Goal: Obtain resource: Obtain resource

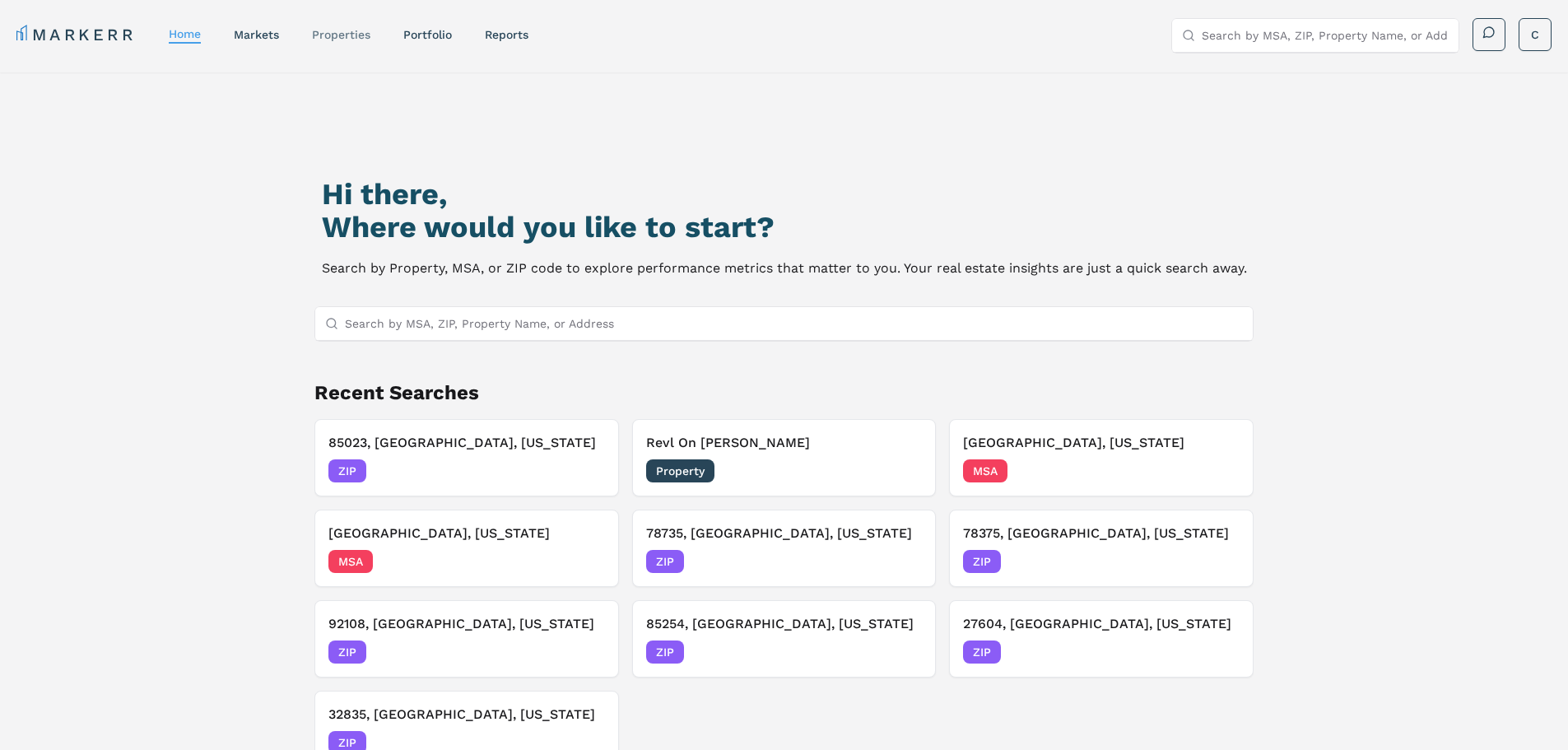
click at [350, 36] on link "properties" at bounding box center [340, 34] width 59 height 13
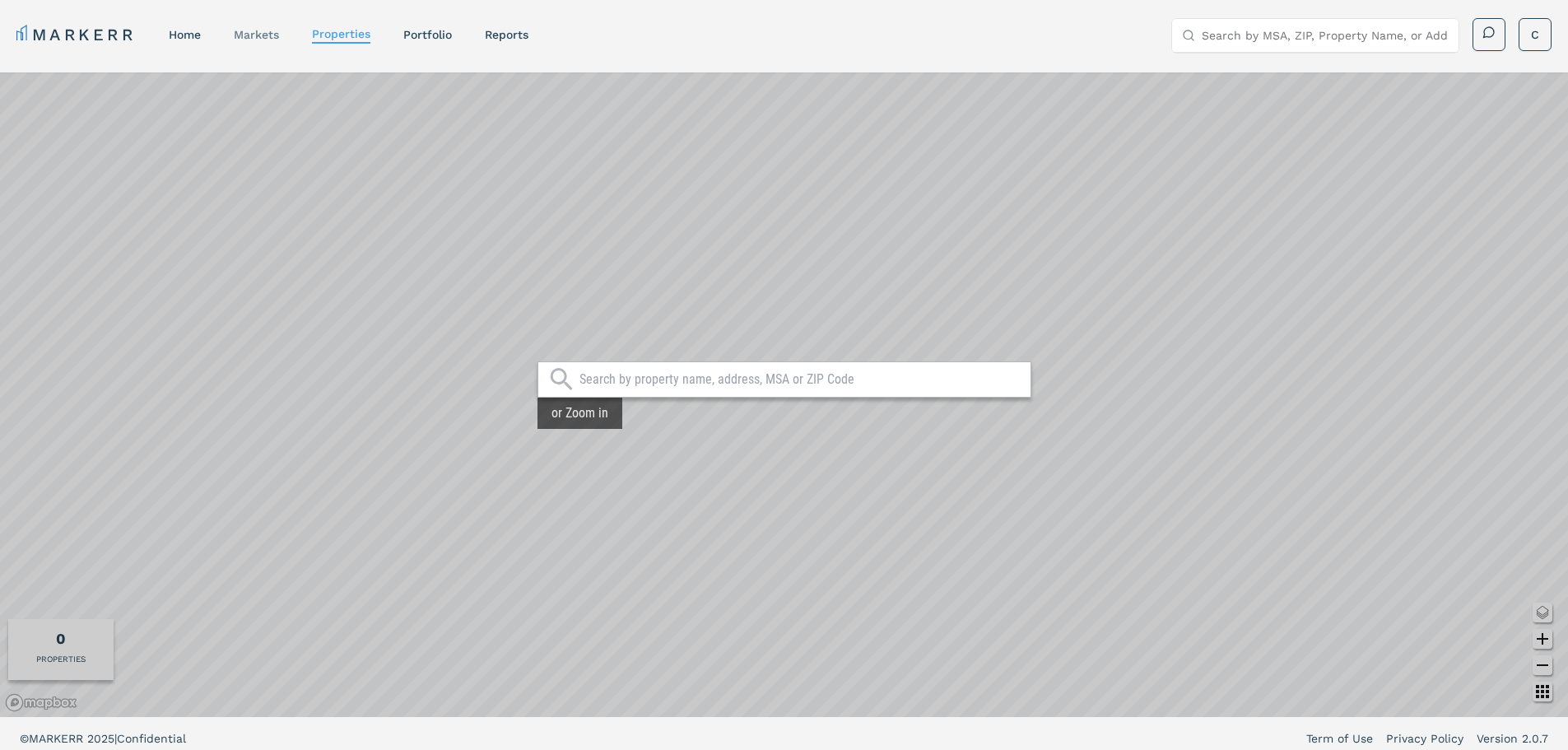
click at [252, 35] on link "markets" at bounding box center [256, 34] width 45 height 13
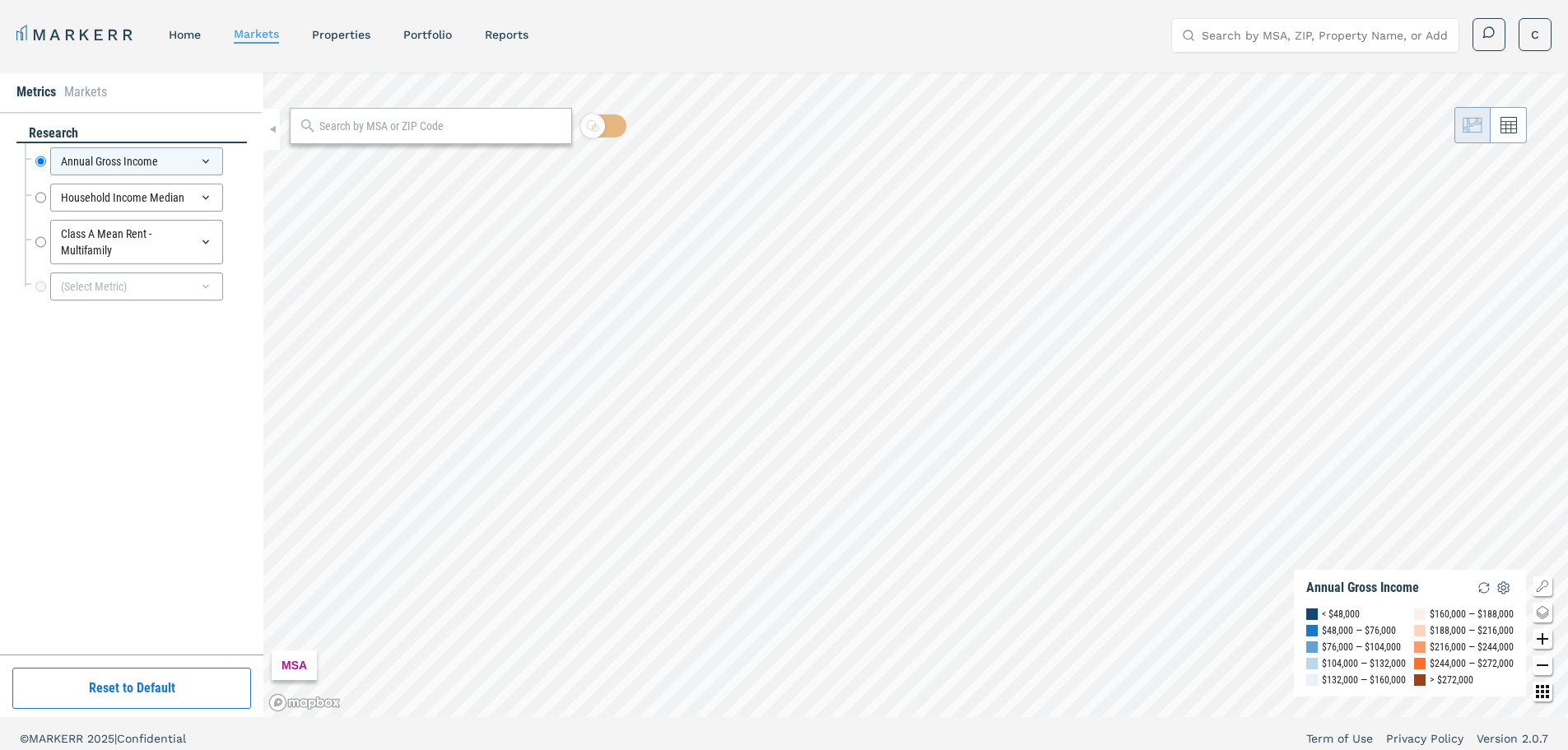
click at [369, 122] on input "text" at bounding box center [441, 125] width 244 height 17
type input "78721"
click at [383, 168] on div "78721, [GEOGRAPHIC_DATA], [US_STATE]" at bounding box center [397, 162] width 192 height 17
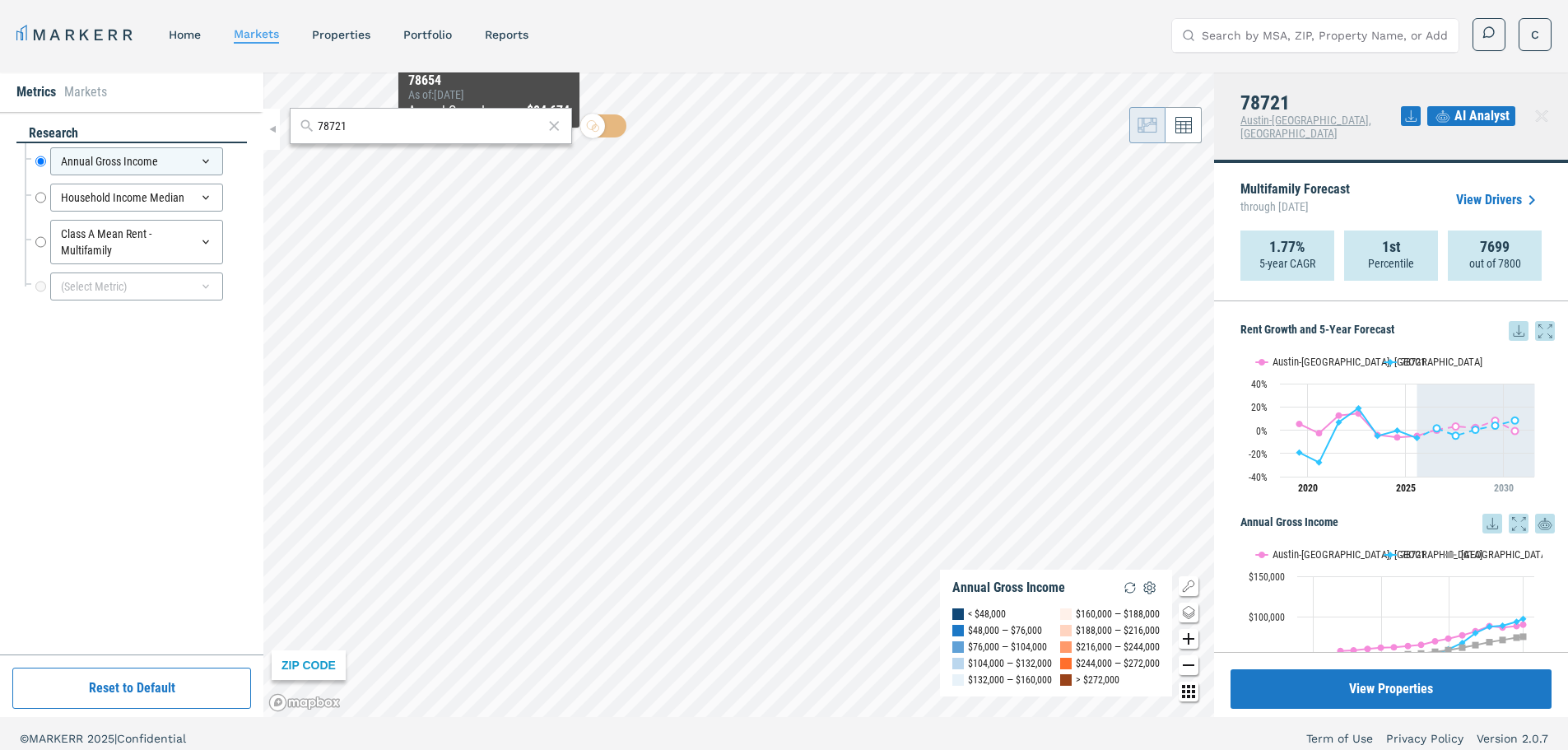
click at [557, 130] on icon at bounding box center [554, 126] width 17 height 20
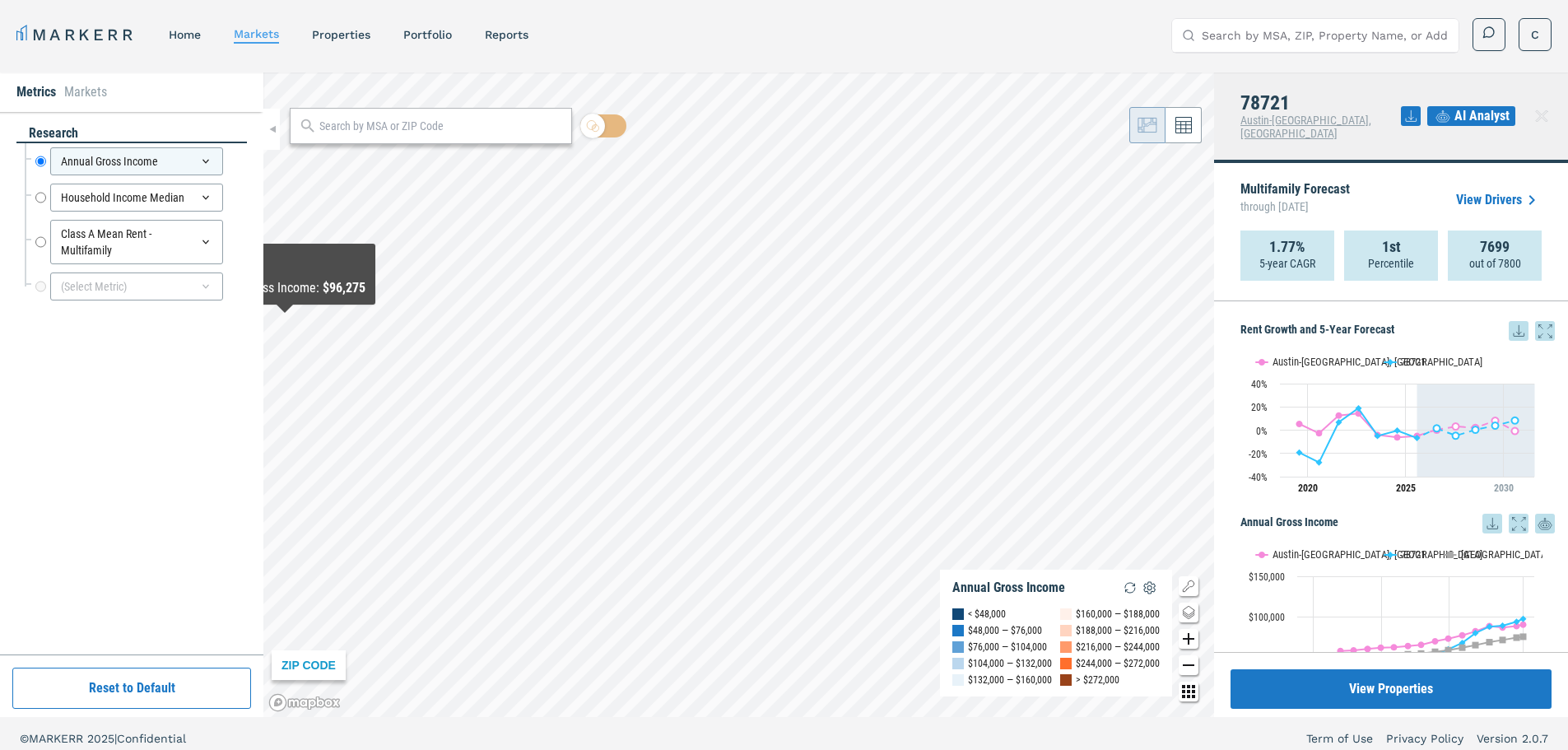
click at [154, 463] on div "research Annual Gross Income Annual Gross Income Household Income Median Househ…" at bounding box center [131, 383] width 230 height 518
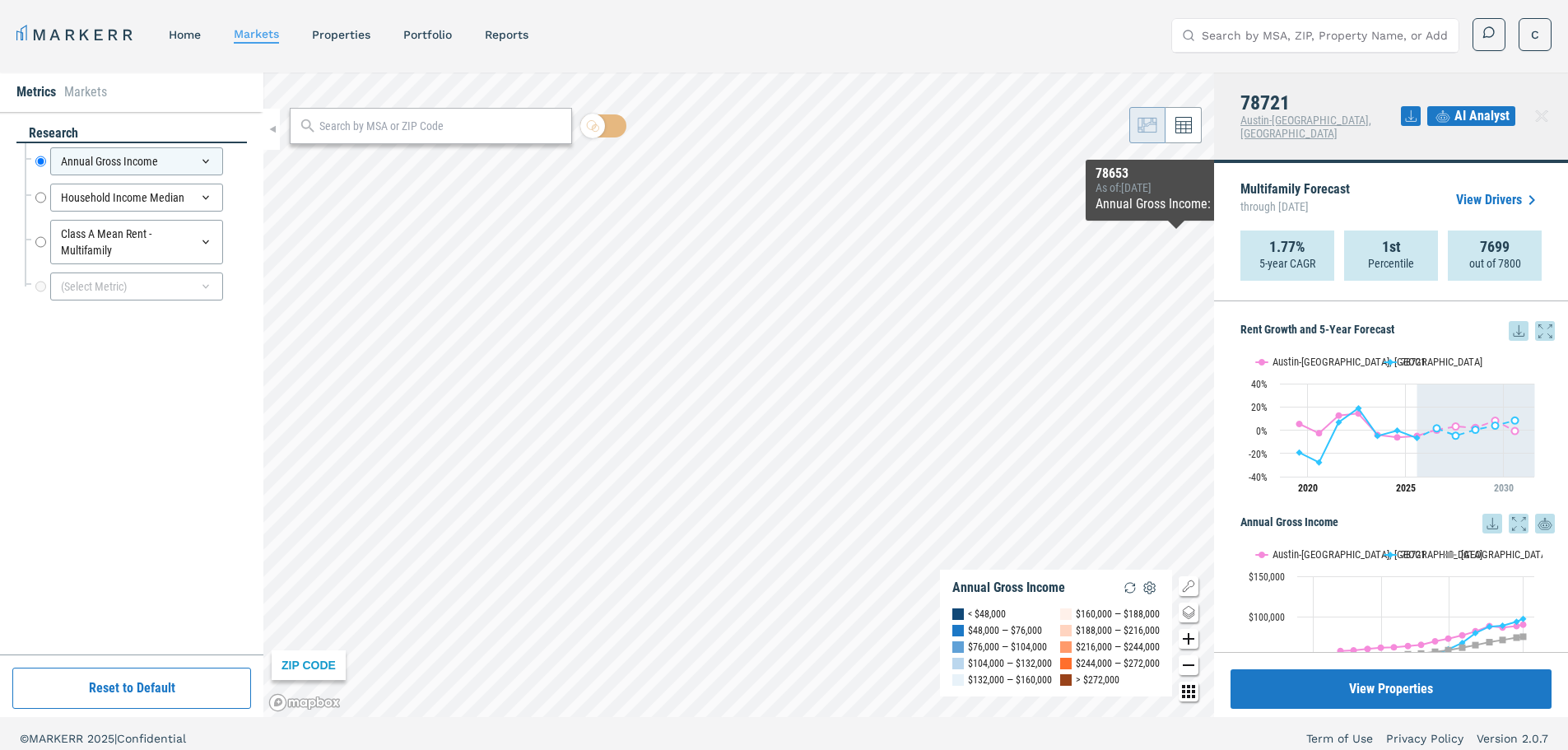
click at [1545, 107] on icon at bounding box center [1542, 117] width 20 height 20
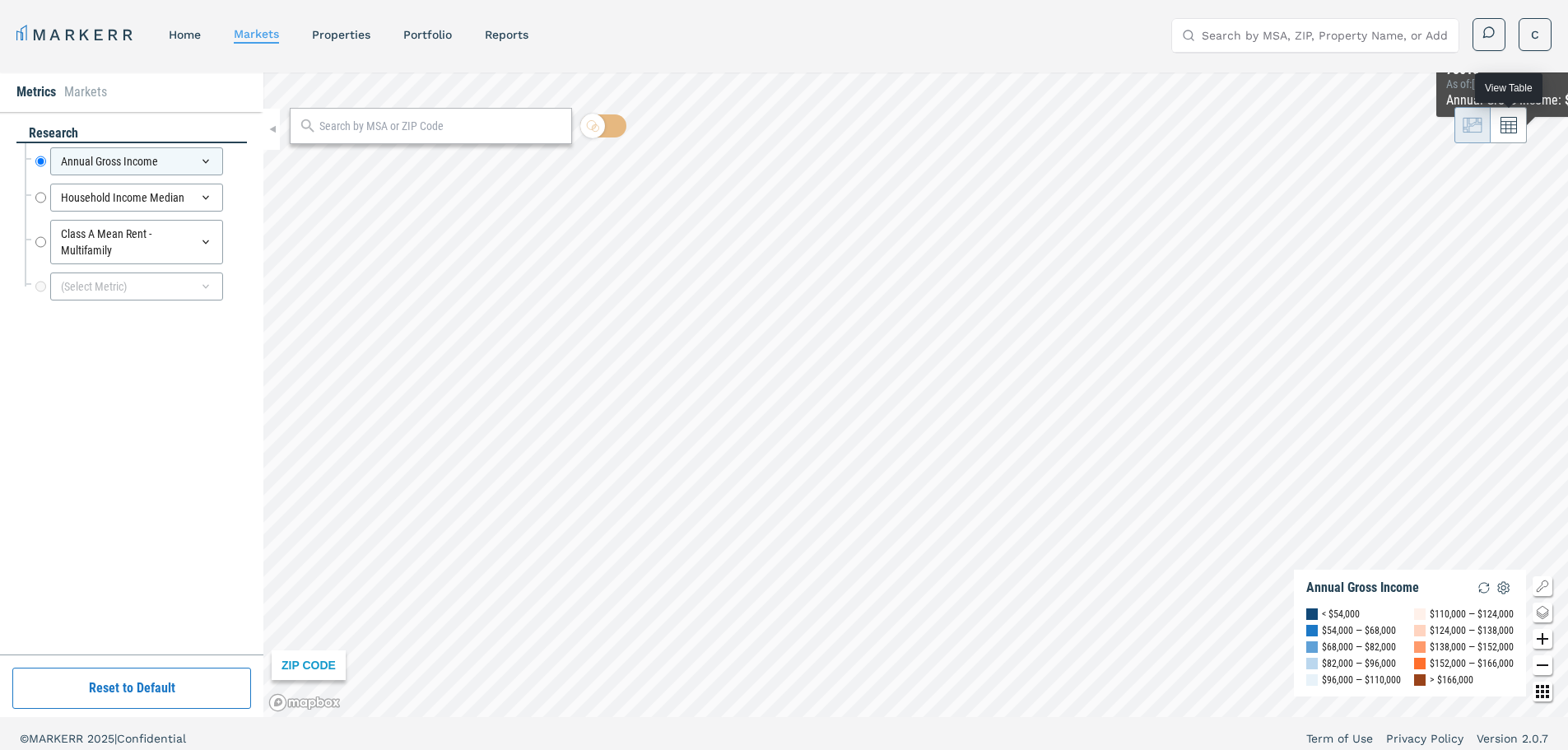
click at [1517, 135] on button at bounding box center [1508, 125] width 36 height 36
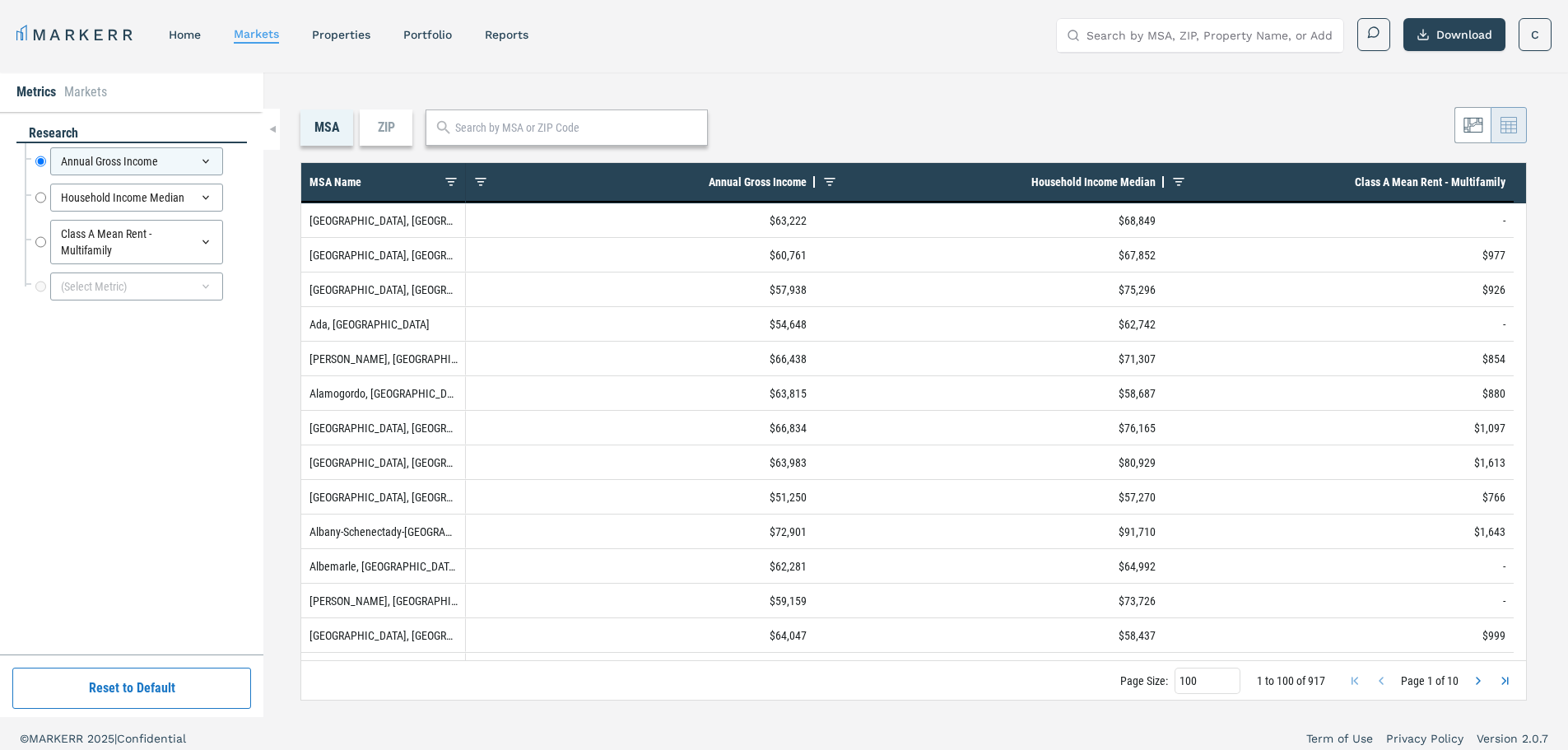
click at [586, 128] on input "text" at bounding box center [576, 127] width 244 height 17
drag, startPoint x: 387, startPoint y: 133, endPoint x: 398, endPoint y: 140, distance: 13.0
click at [387, 132] on div "ZIP" at bounding box center [385, 127] width 53 height 36
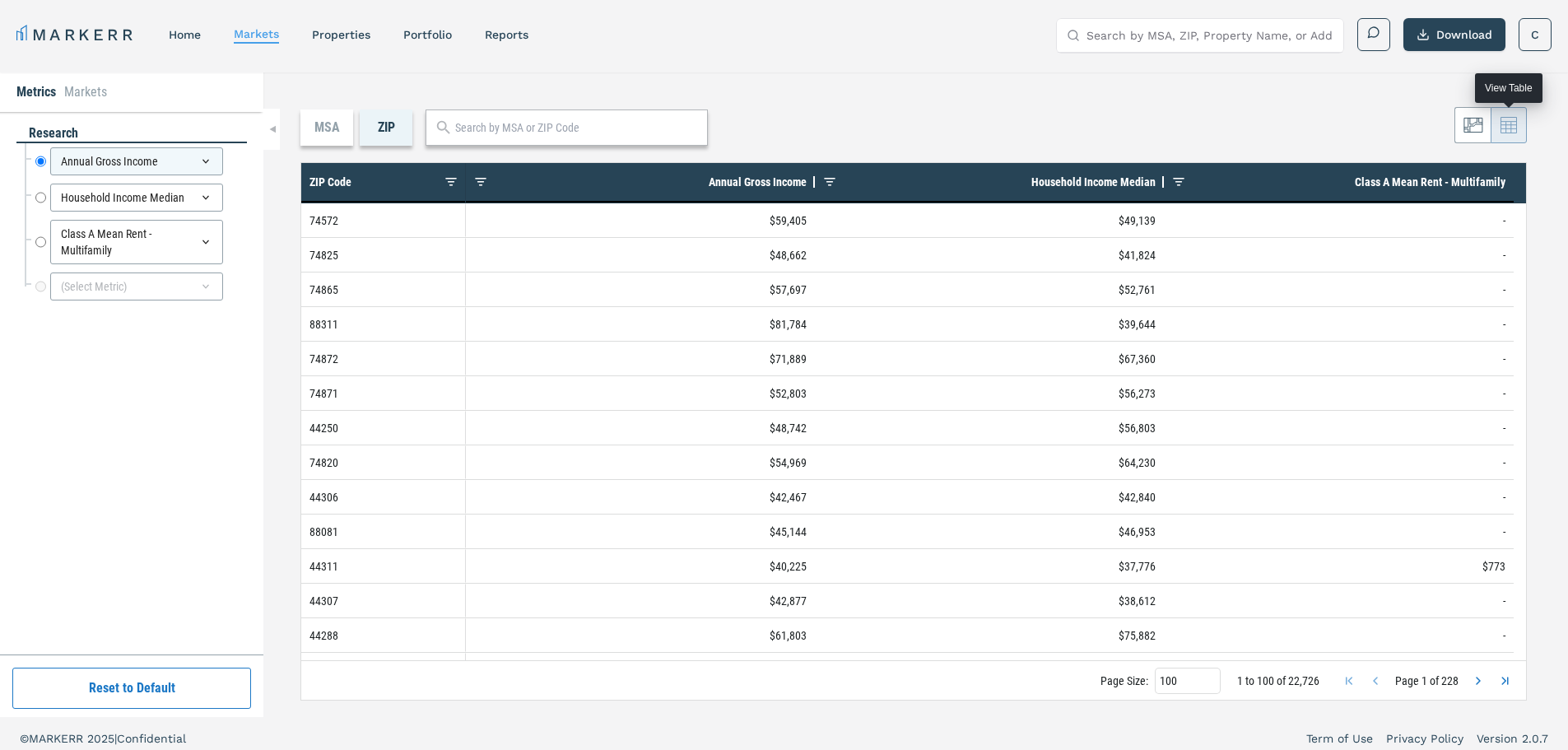
click at [1513, 131] on icon at bounding box center [1508, 125] width 17 height 17
click at [1447, 33] on button "Download" at bounding box center [1455, 34] width 103 height 33
click at [321, 135] on div "MSA" at bounding box center [327, 127] width 53 height 36
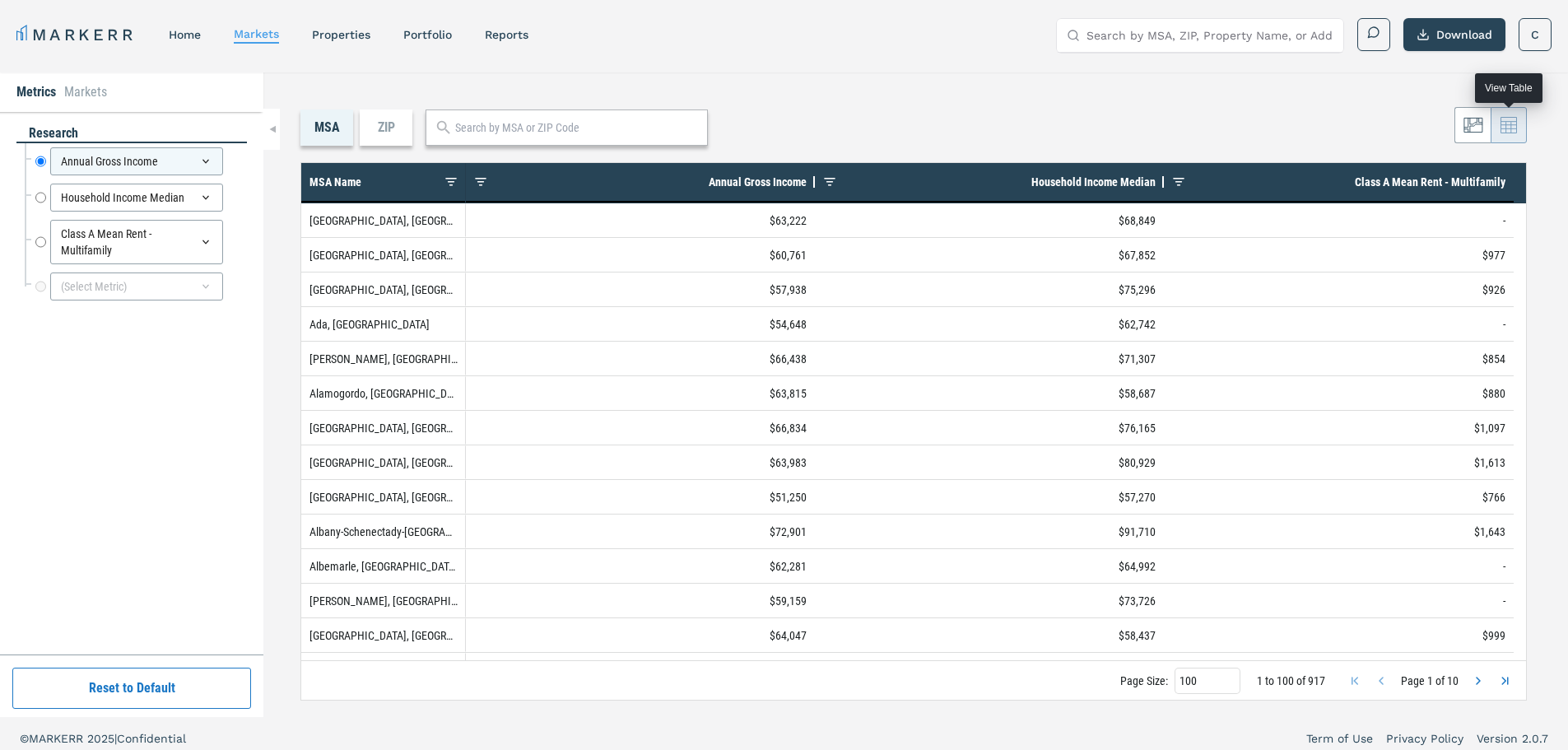
click at [1514, 128] on icon at bounding box center [1508, 125] width 17 height 17
click at [1428, 36] on button "Download" at bounding box center [1455, 34] width 103 height 33
click at [1431, 36] on button "Download" at bounding box center [1455, 34] width 103 height 33
click at [140, 296] on div "(Select Metric)" at bounding box center [136, 287] width 173 height 28
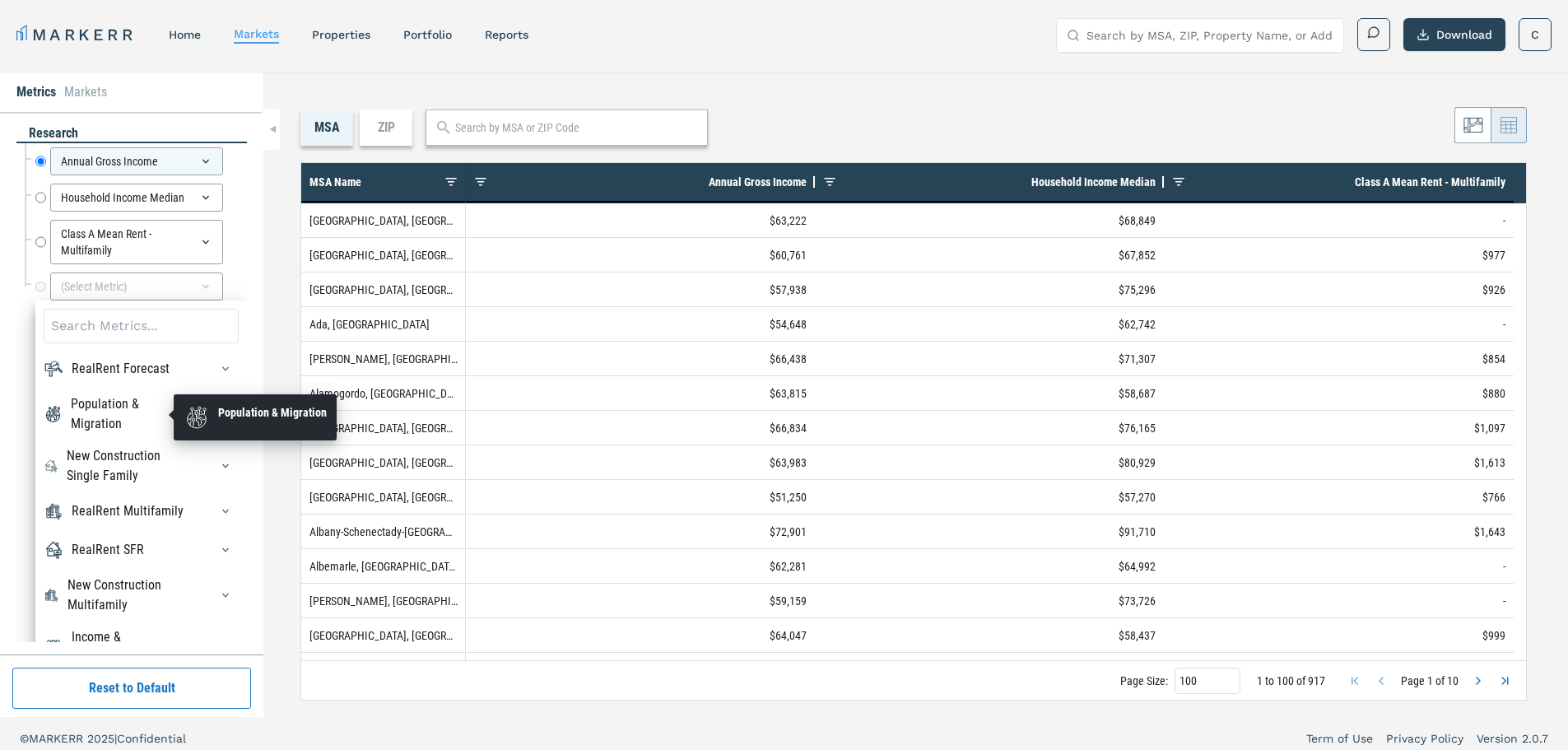
click at [114, 410] on div "Population & Migration" at bounding box center [129, 414] width 118 height 40
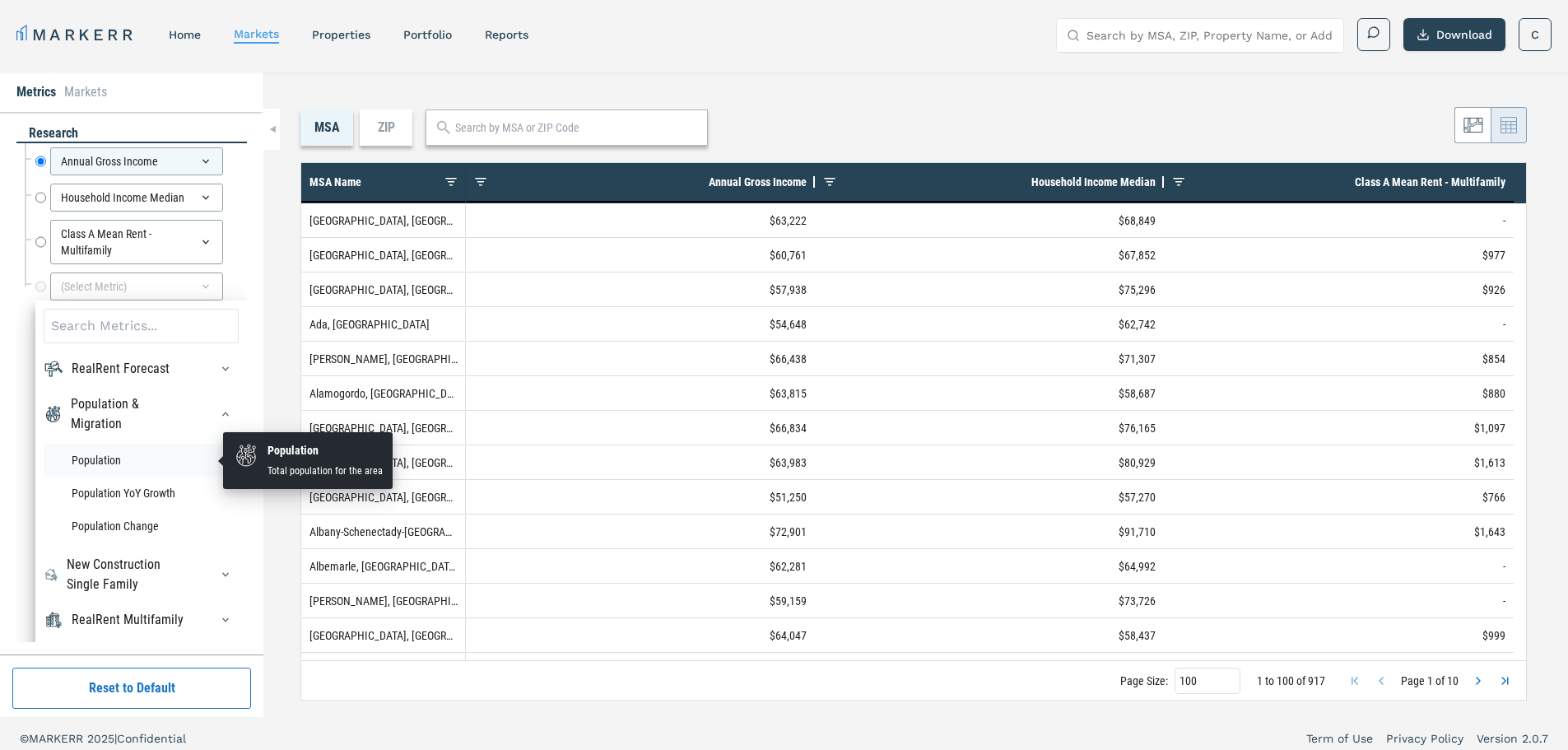
click at [99, 459] on li "Population" at bounding box center [141, 460] width 195 height 33
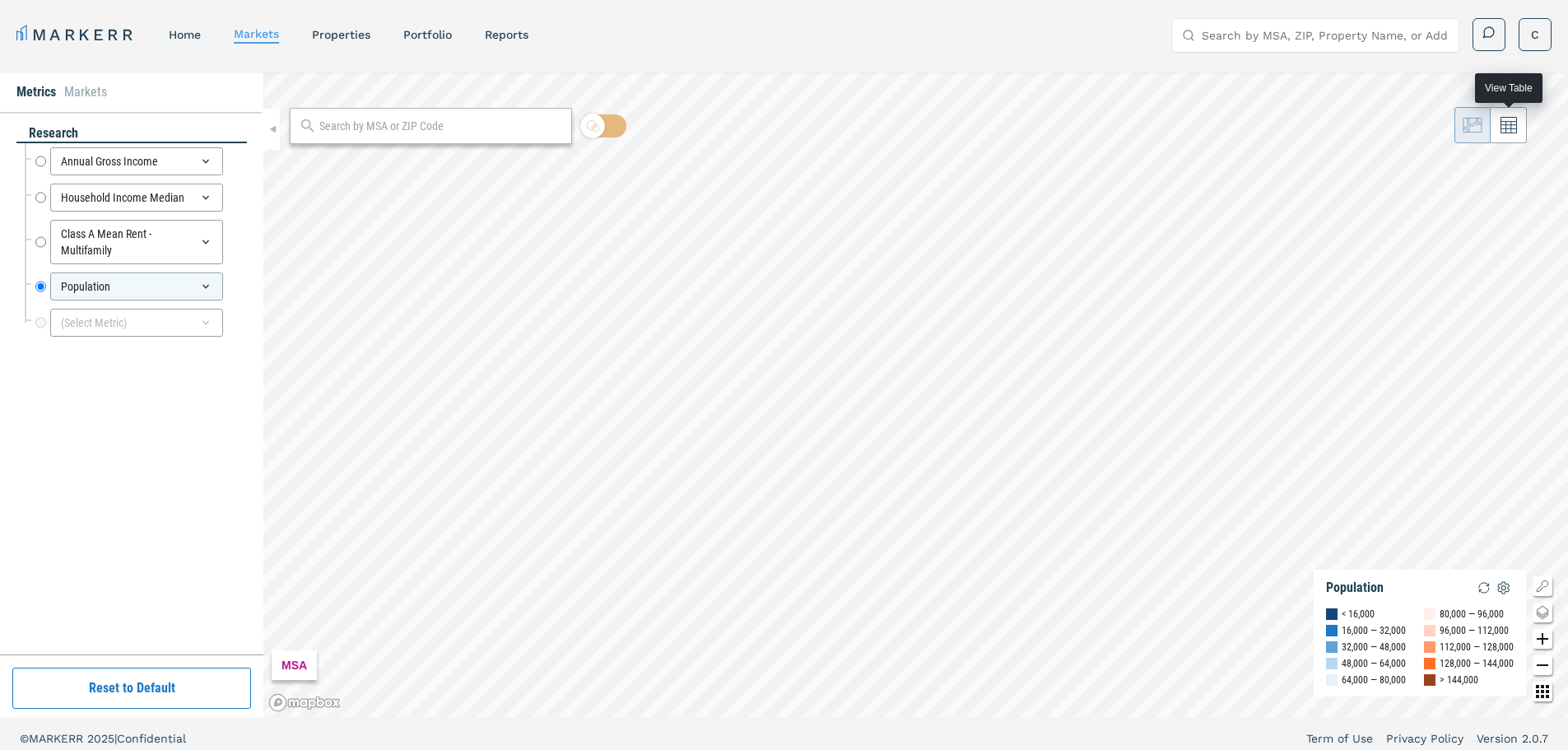
click at [1505, 138] on button at bounding box center [1508, 125] width 36 height 36
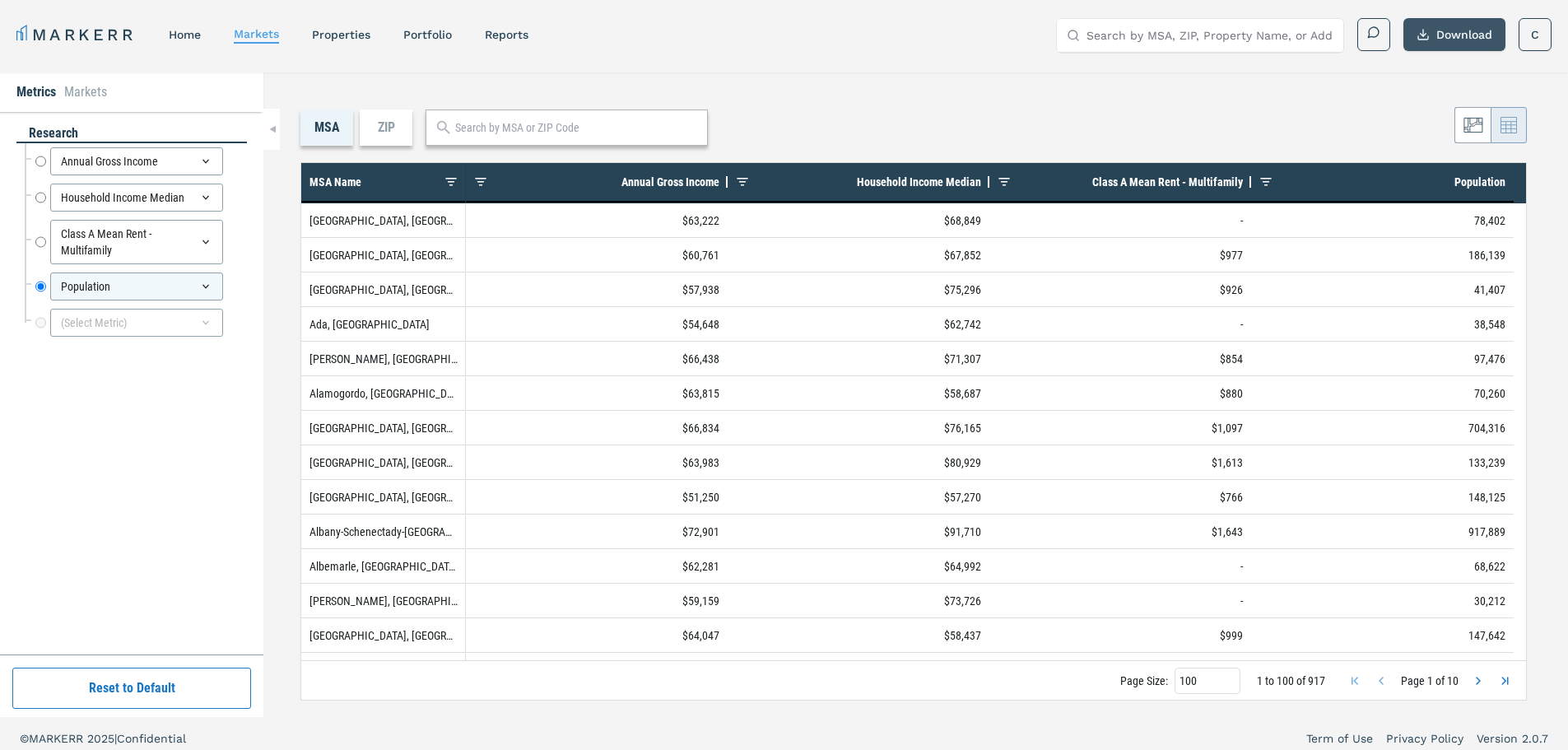
click at [1443, 36] on button "Download" at bounding box center [1455, 34] width 103 height 33
click at [200, 41] on link "home" at bounding box center [184, 34] width 32 height 13
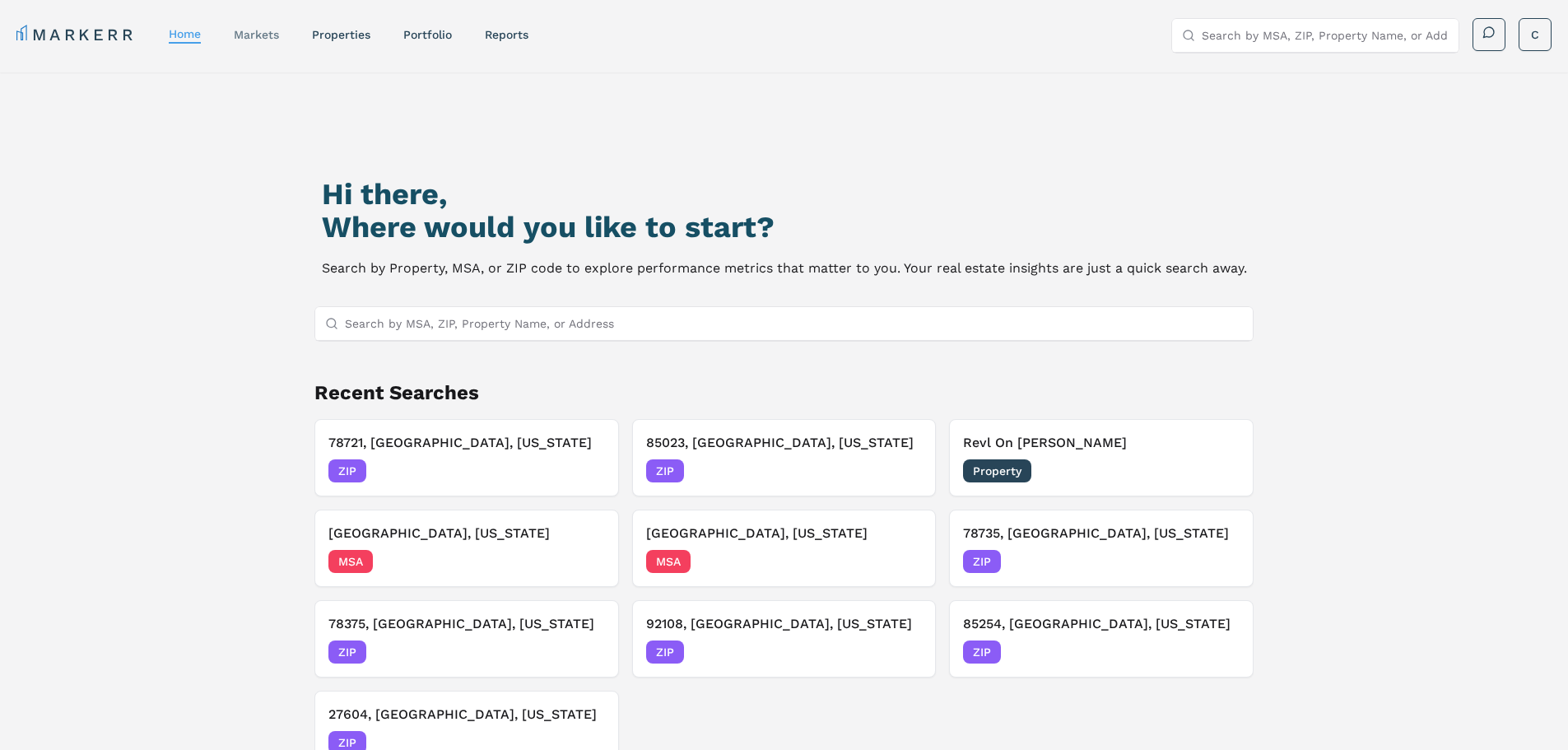
click at [270, 41] on div "markets" at bounding box center [256, 34] width 45 height 17
click at [245, 37] on link "markets" at bounding box center [256, 34] width 45 height 13
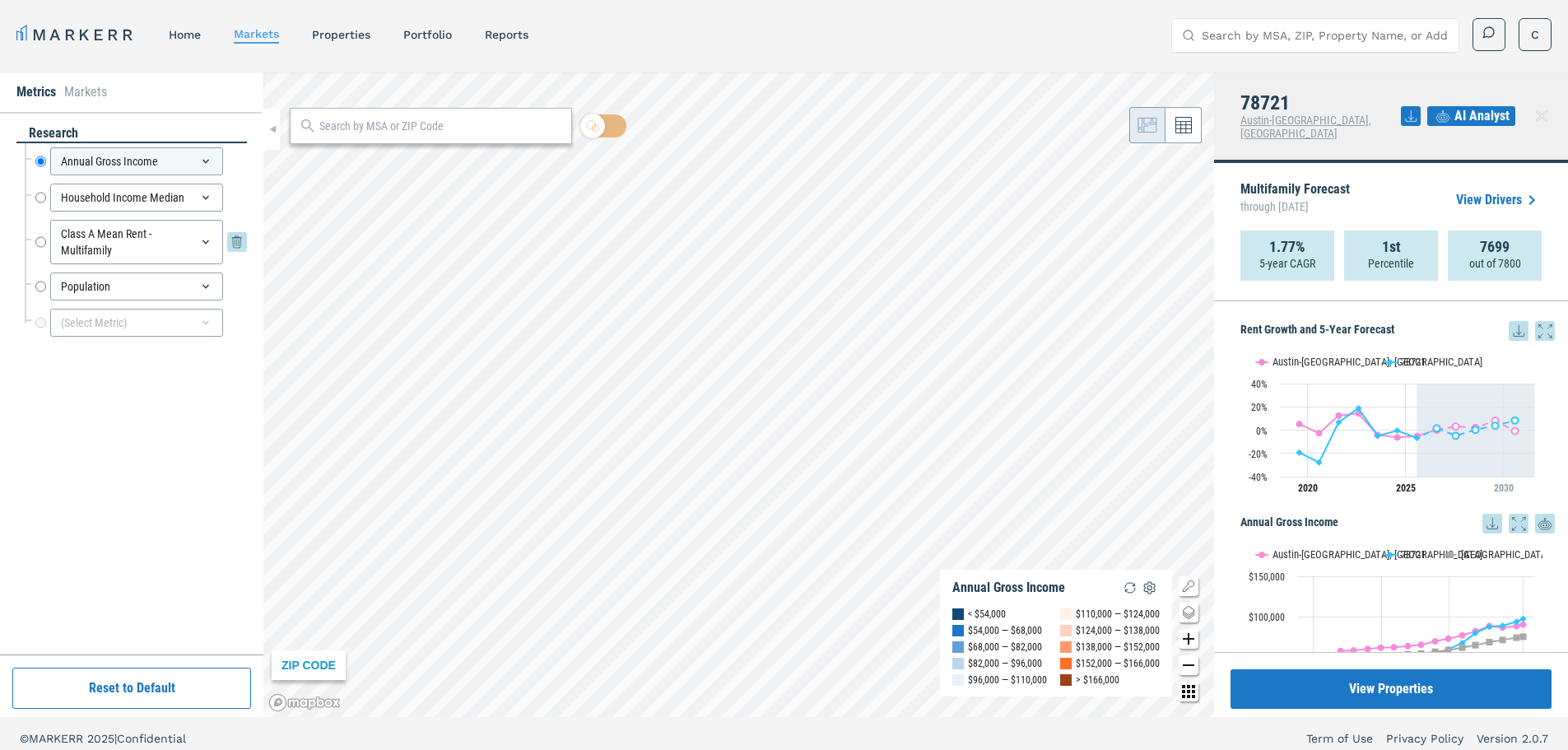
click at [43, 243] on input "Class A Mean Rent - Multifamily" at bounding box center [41, 242] width 11 height 45
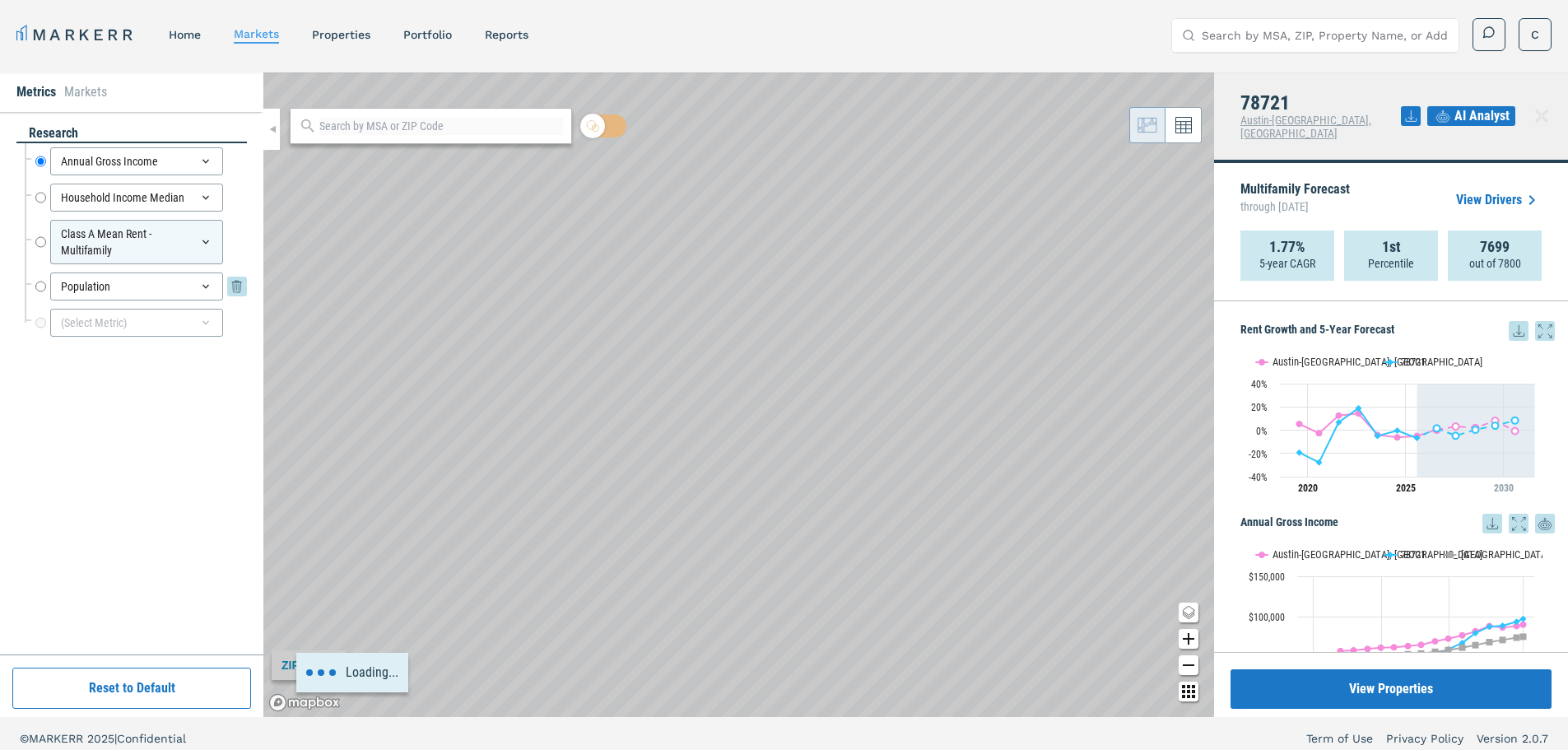
radio input "false"
radio input "true"
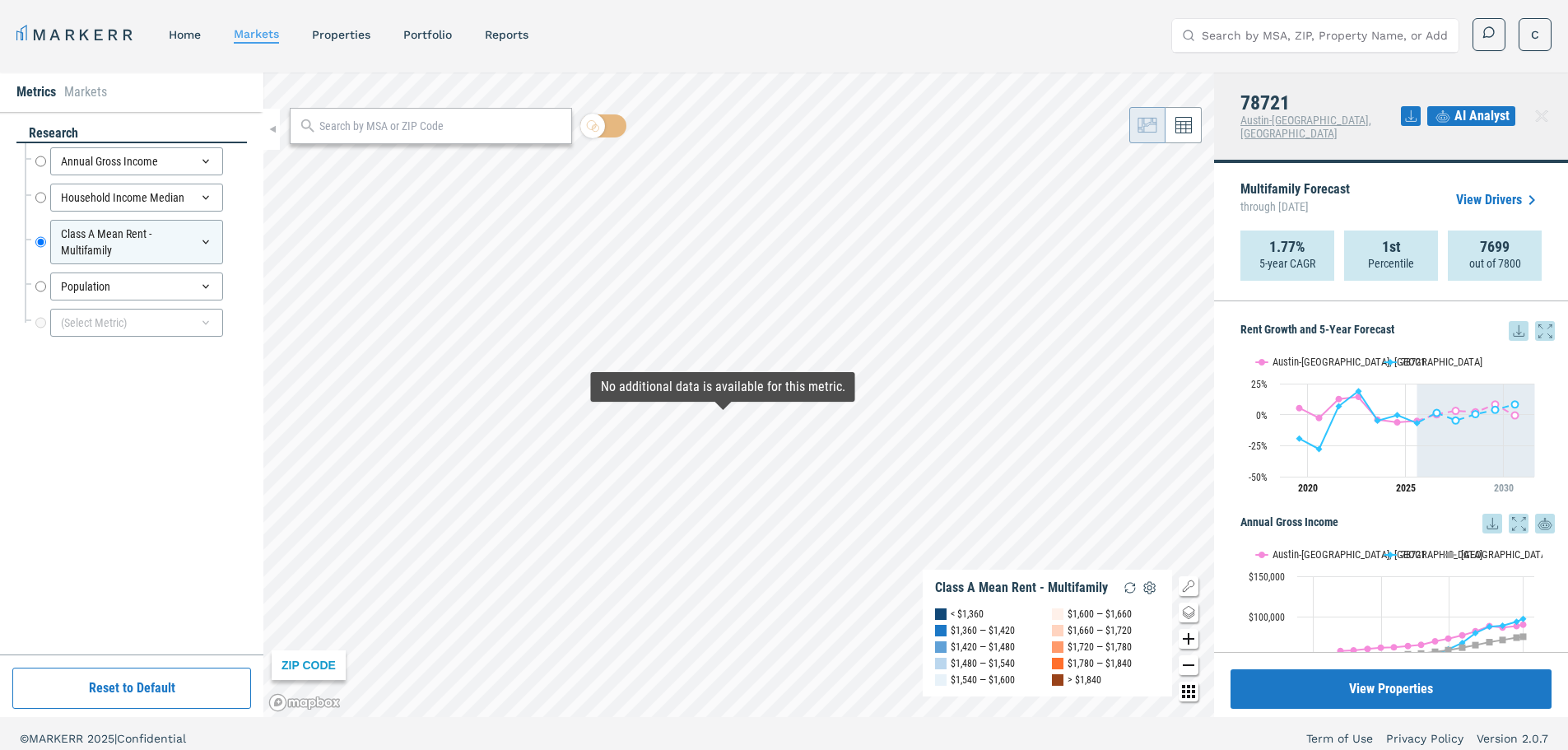
scroll to position [10, 0]
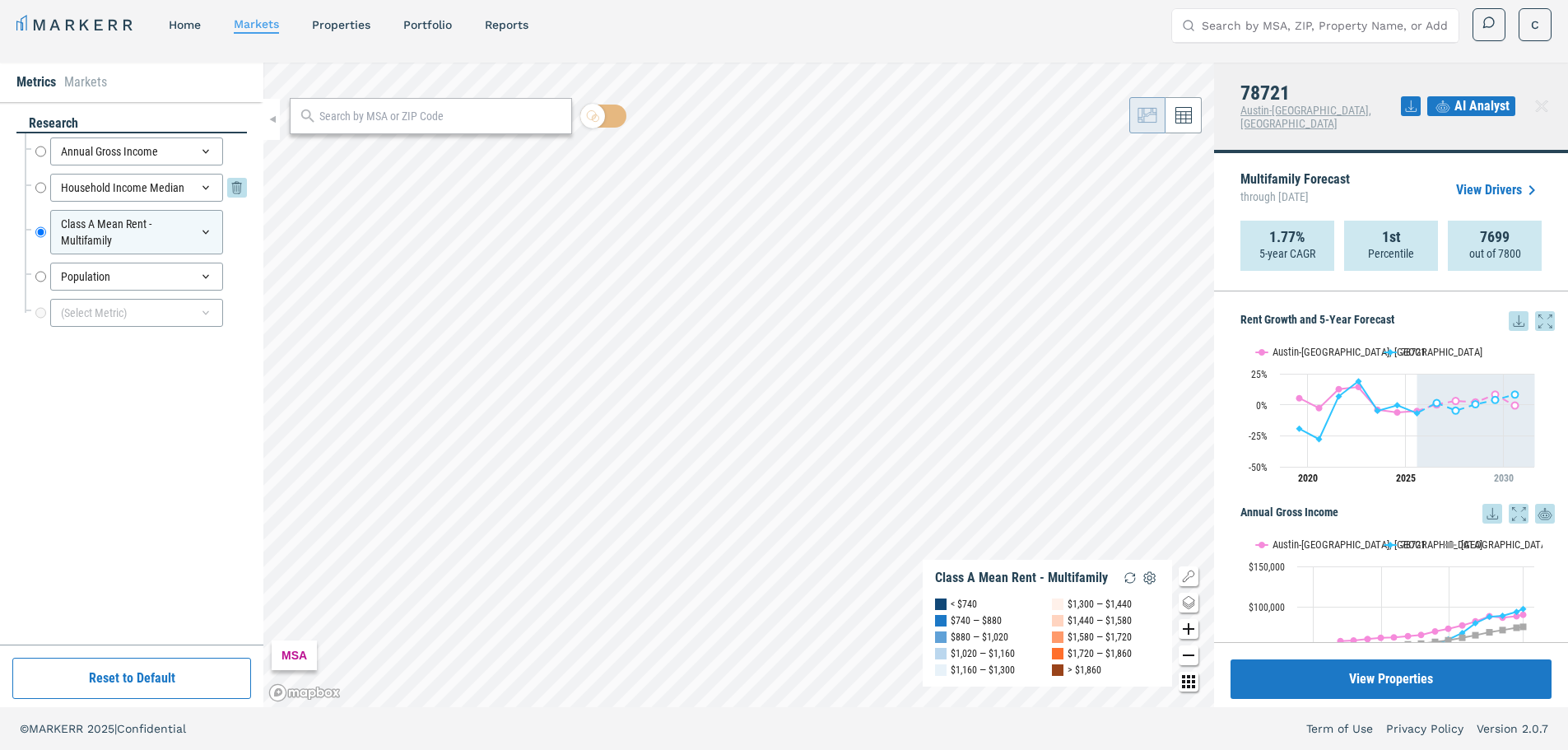
click at [39, 183] on input "Household Income Median" at bounding box center [41, 187] width 11 height 28
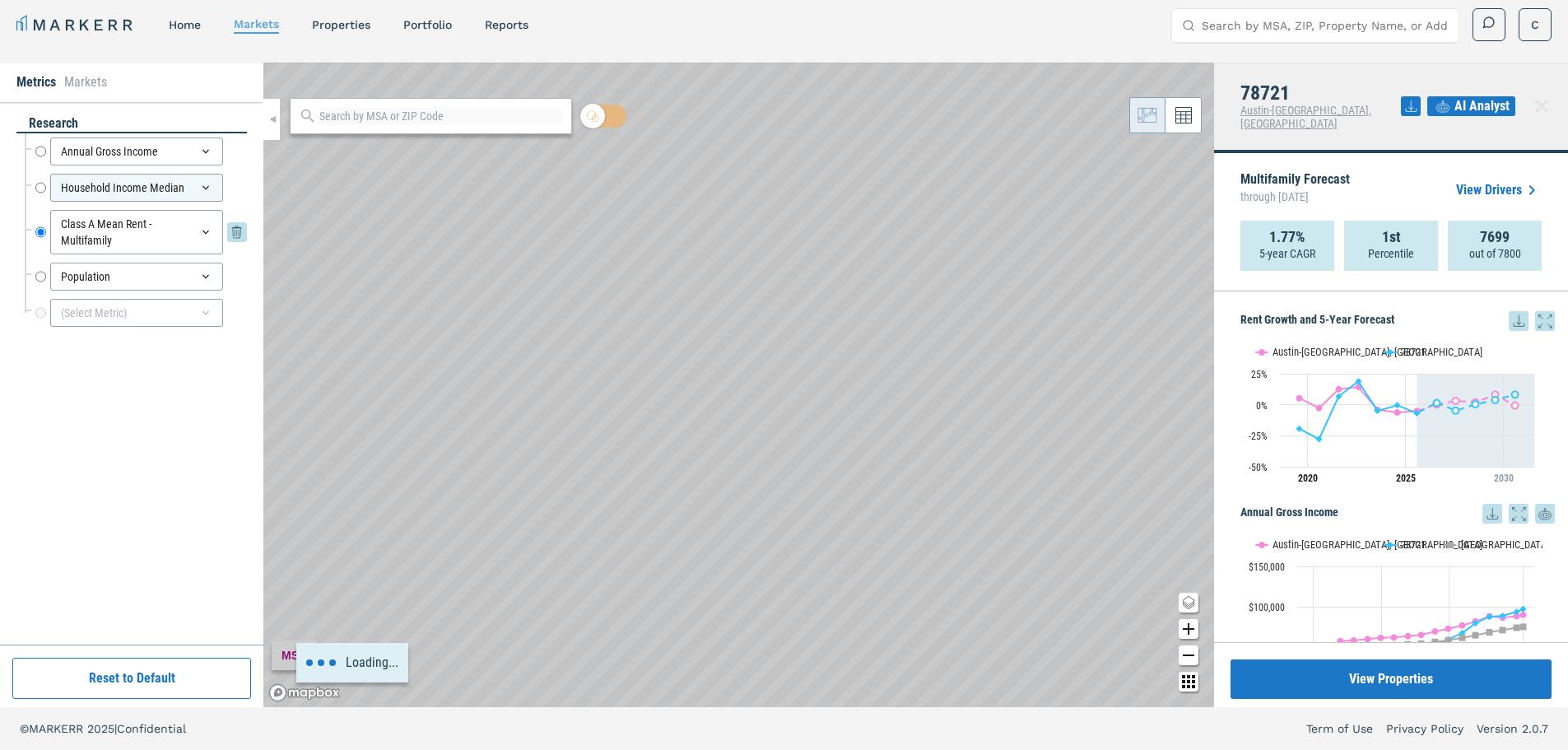
radio input "true"
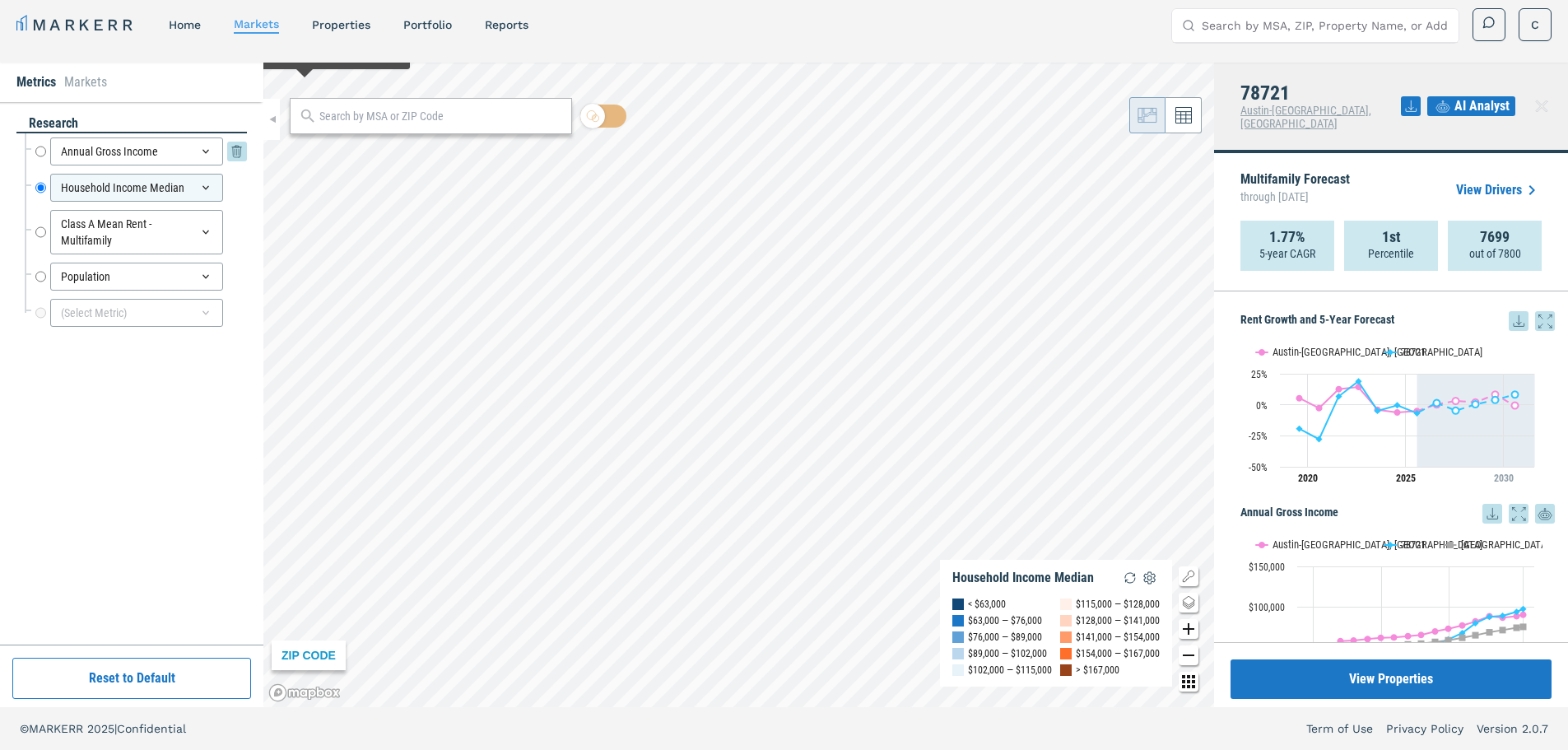
click at [36, 150] on input "Annual Gross Income" at bounding box center [41, 151] width 11 height 28
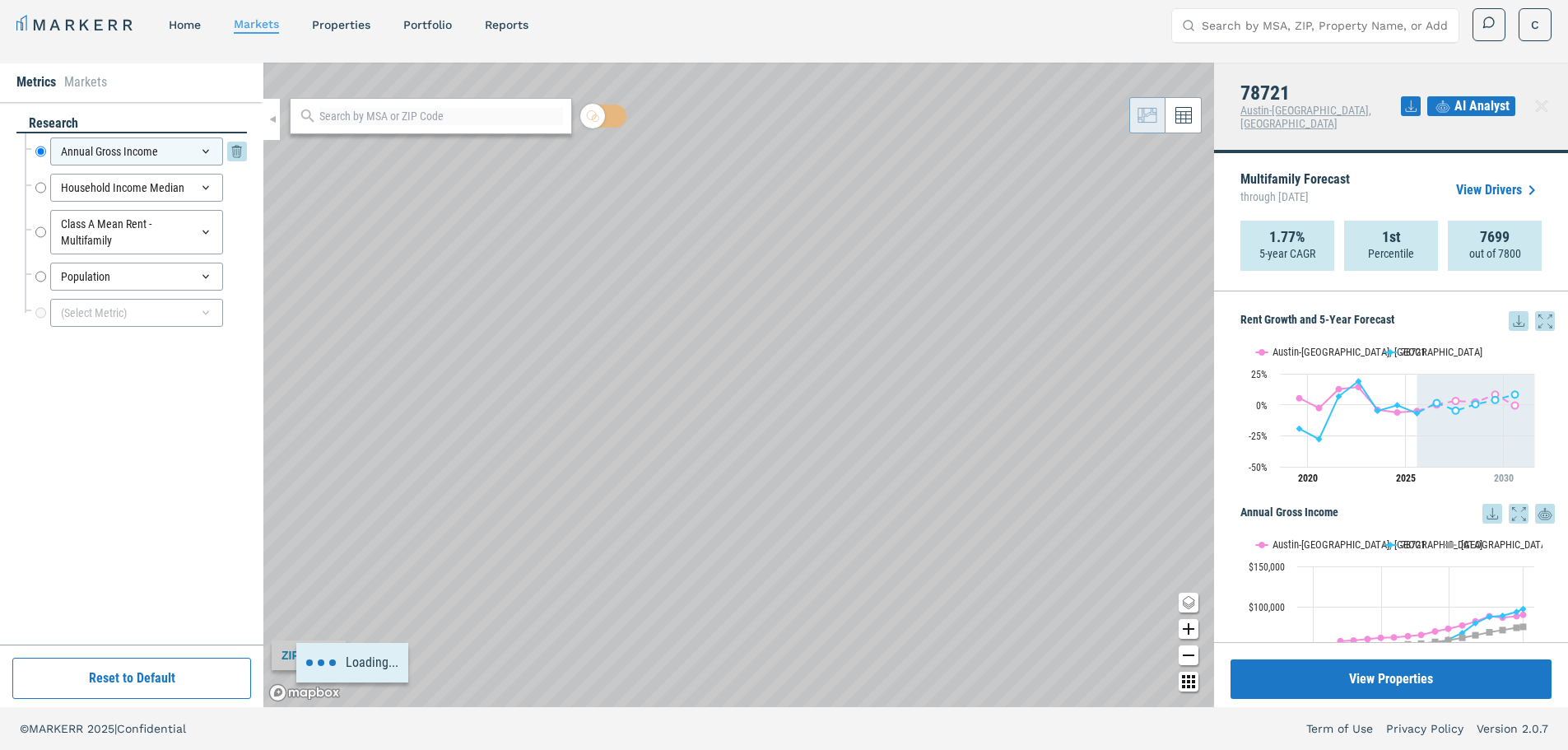
click at [41, 152] on input "Annual Gross Income" at bounding box center [41, 151] width 11 height 28
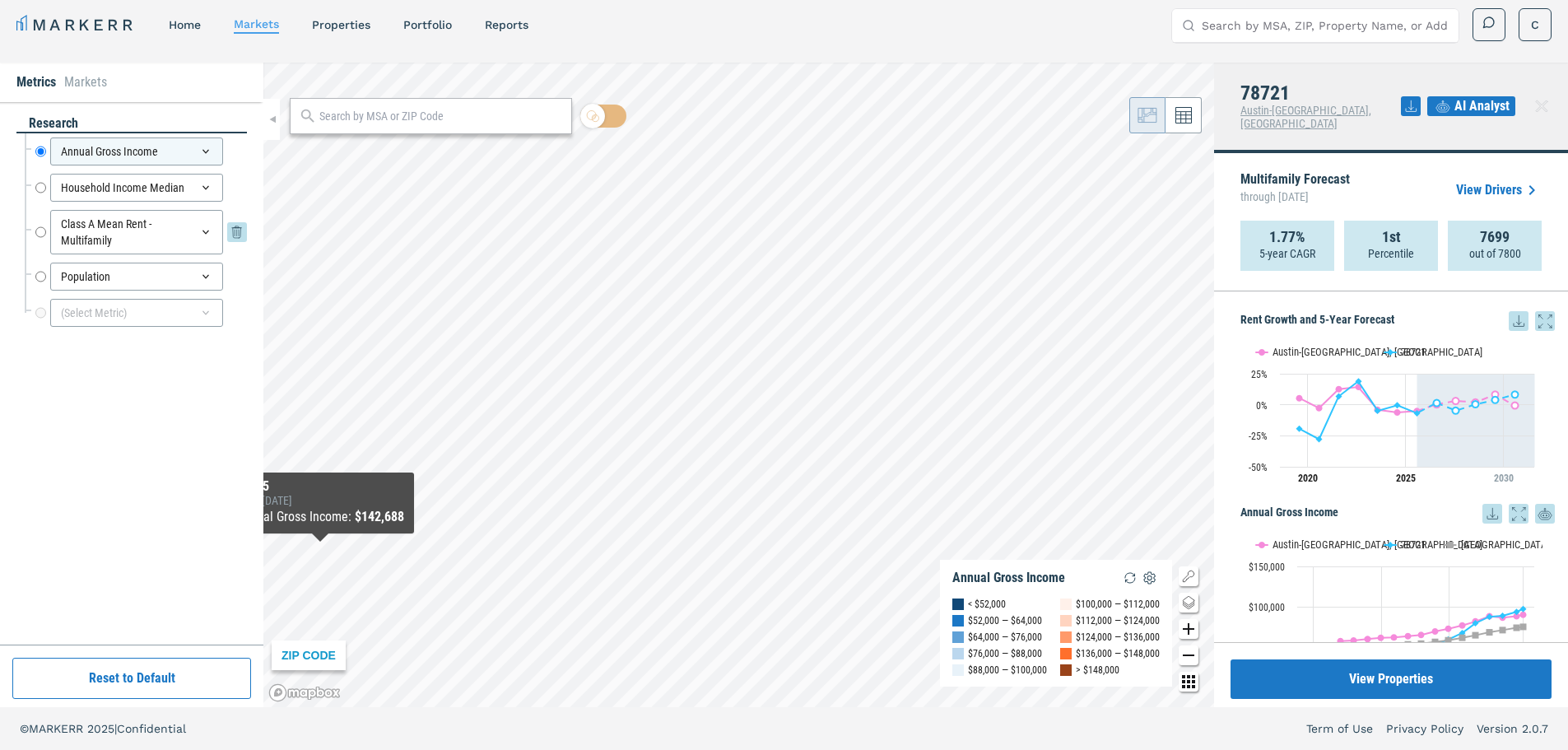
click at [44, 230] on input "Class A Mean Rent - Multifamily" at bounding box center [41, 232] width 11 height 45
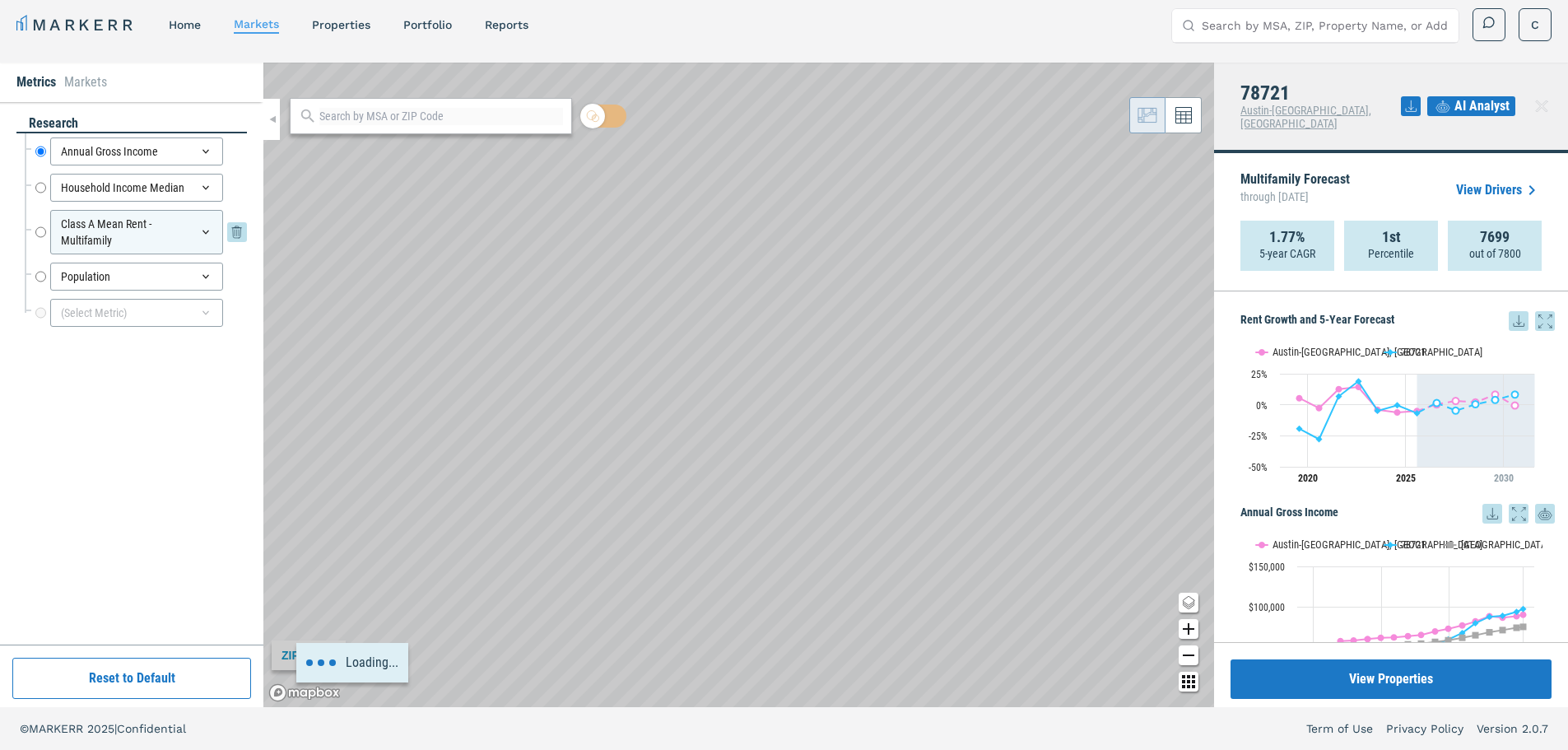
radio input "false"
radio input "true"
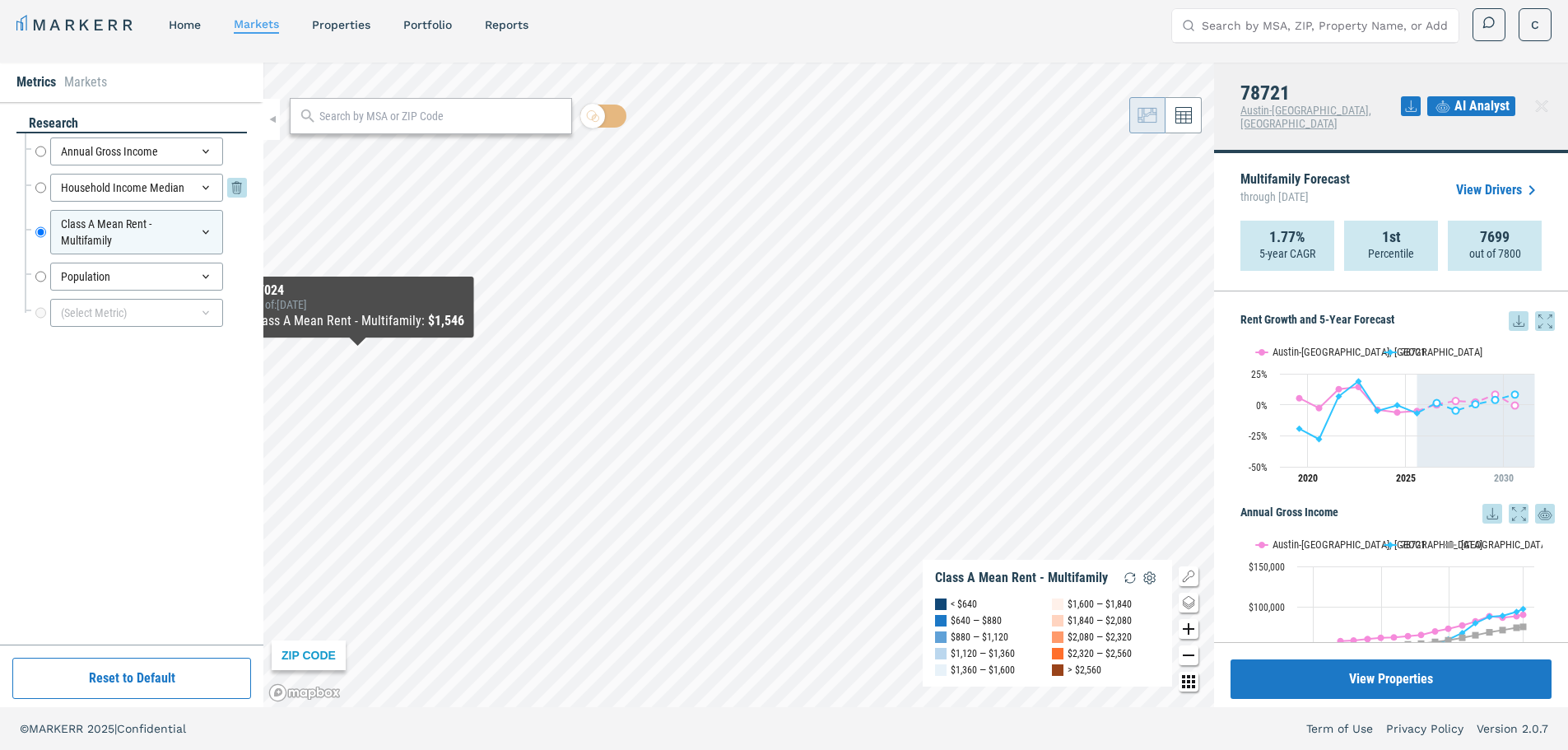
click at [41, 186] on input "Household Income Median" at bounding box center [41, 187] width 11 height 28
radio input "true"
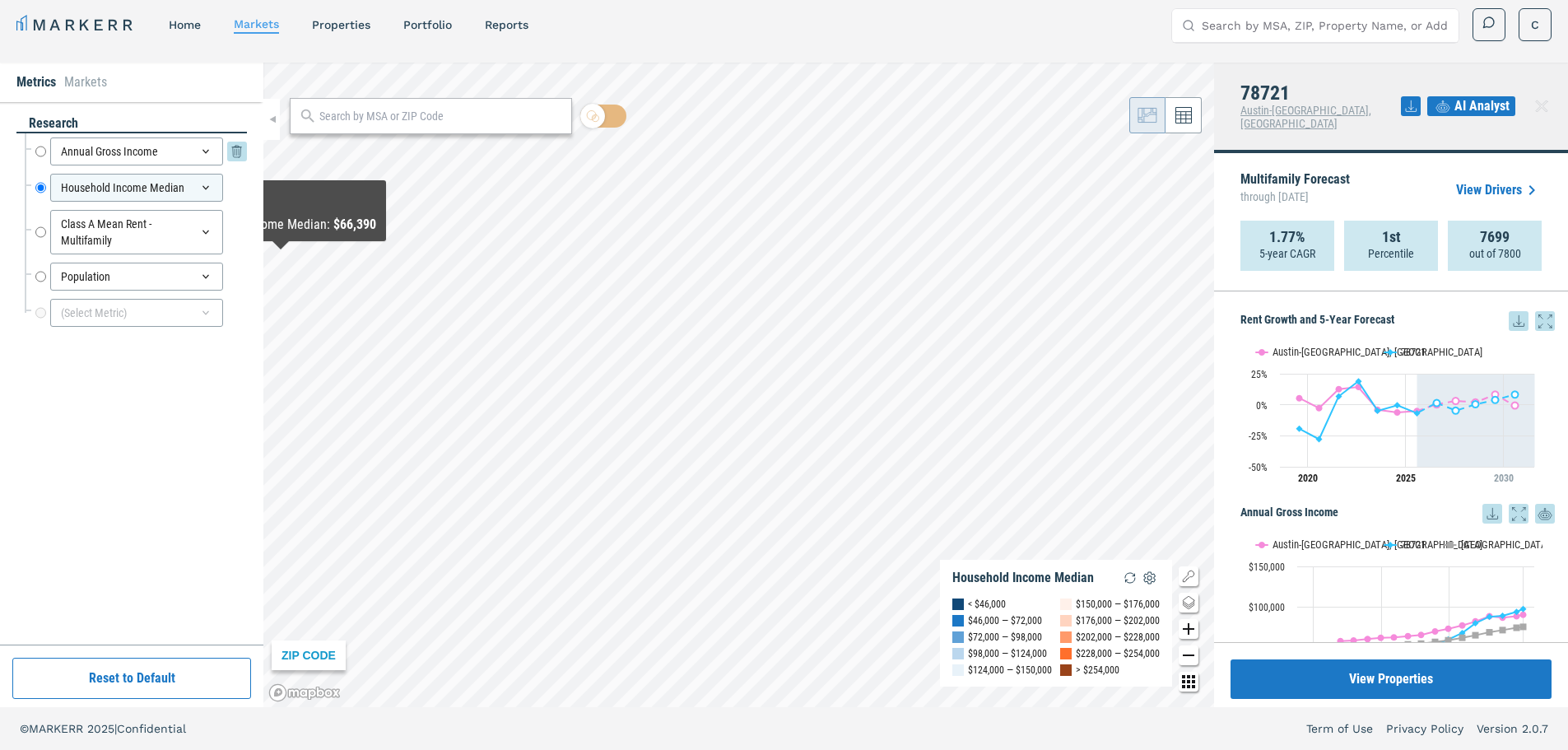
click at [41, 154] on input "Annual Gross Income" at bounding box center [41, 151] width 11 height 28
radio input "true"
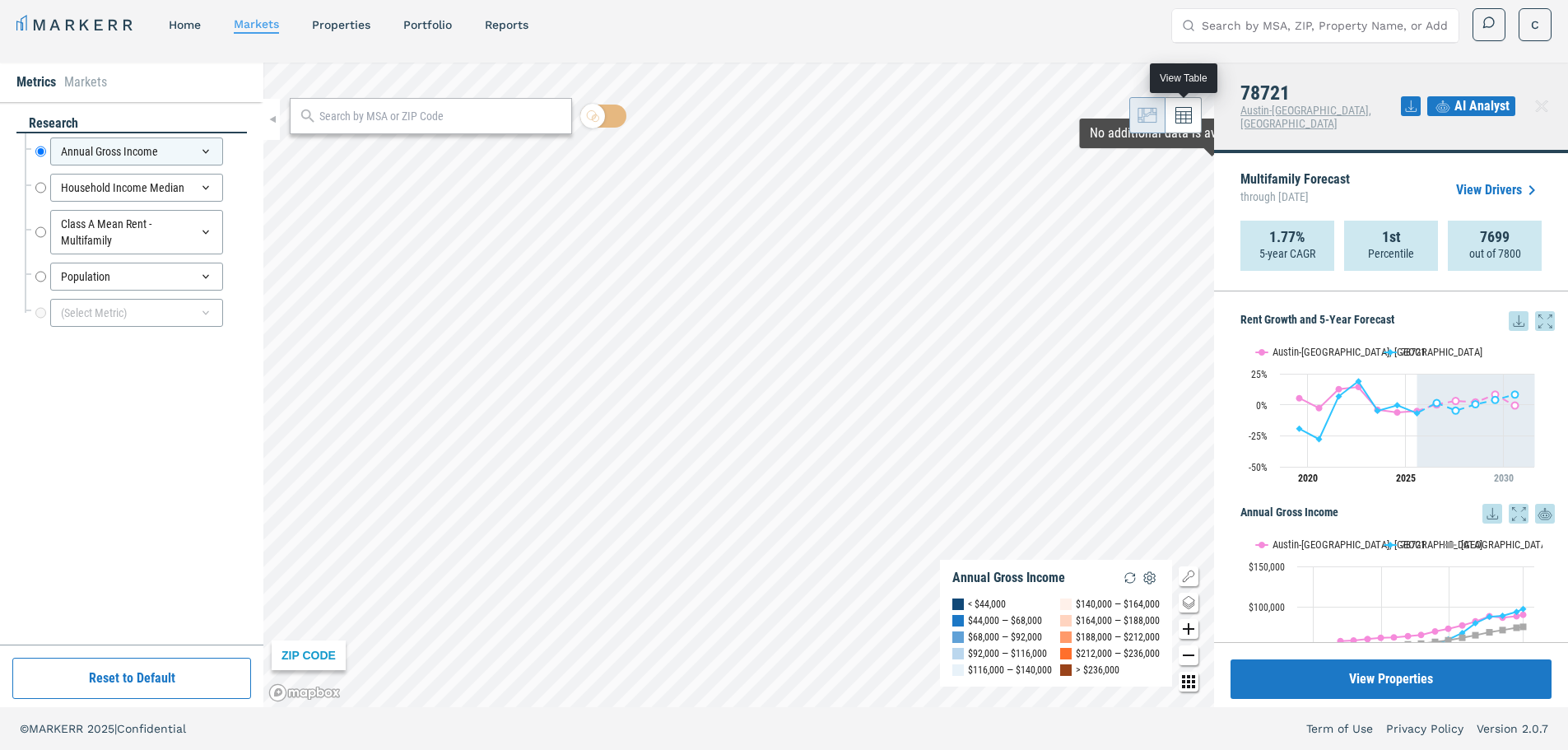
click at [1182, 110] on icon at bounding box center [1184, 115] width 17 height 17
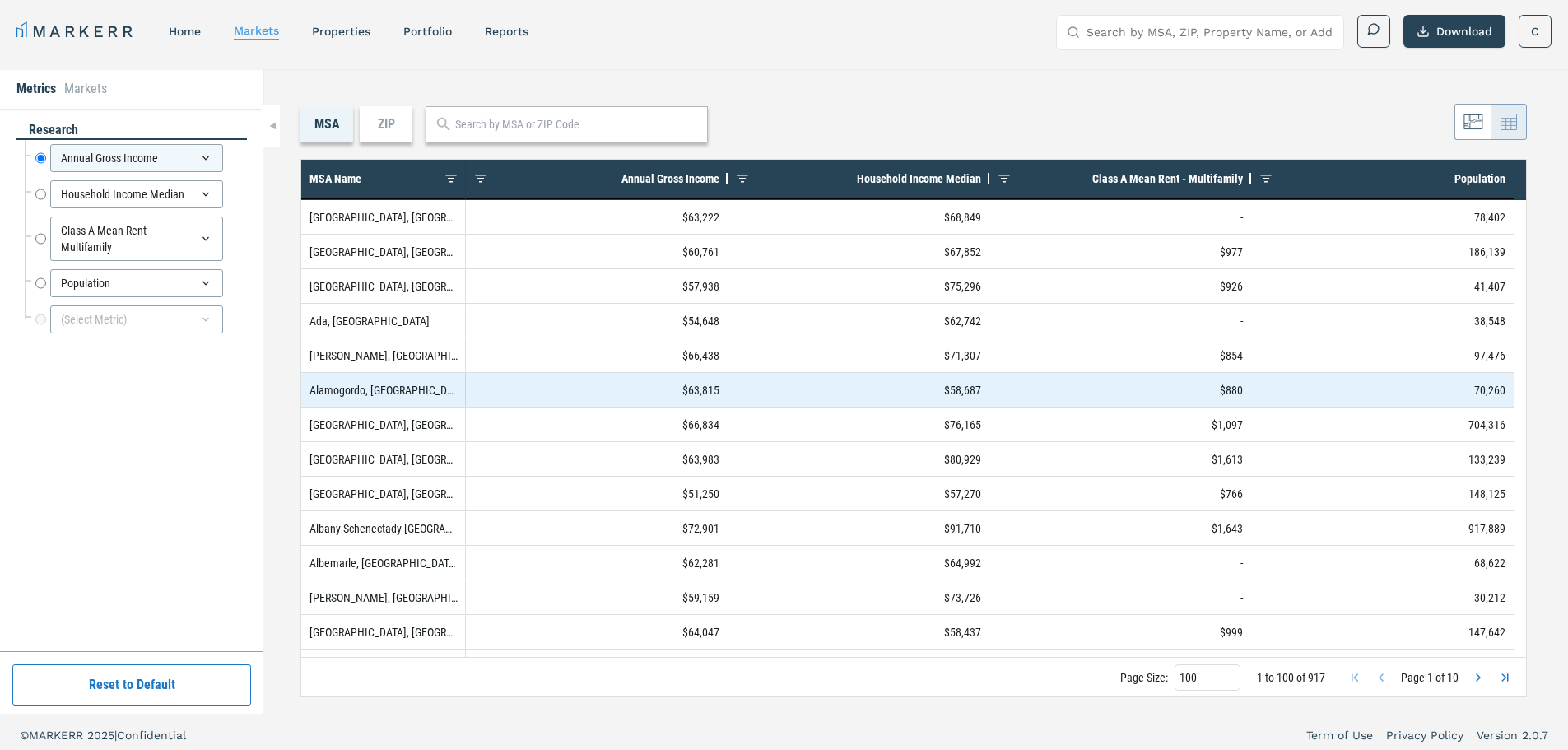
scroll to position [0, 0]
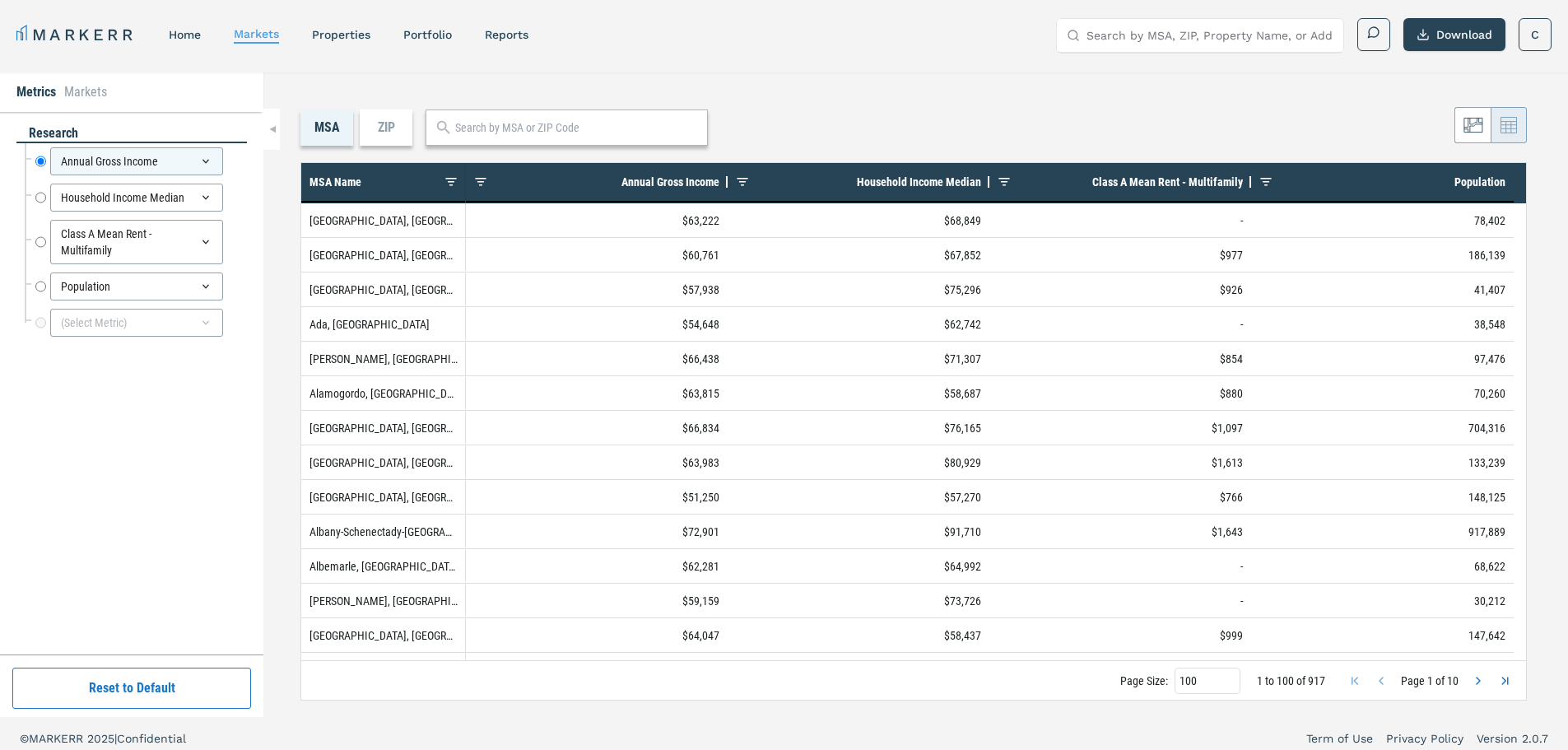
click at [376, 125] on div "ZIP" at bounding box center [385, 127] width 53 height 36
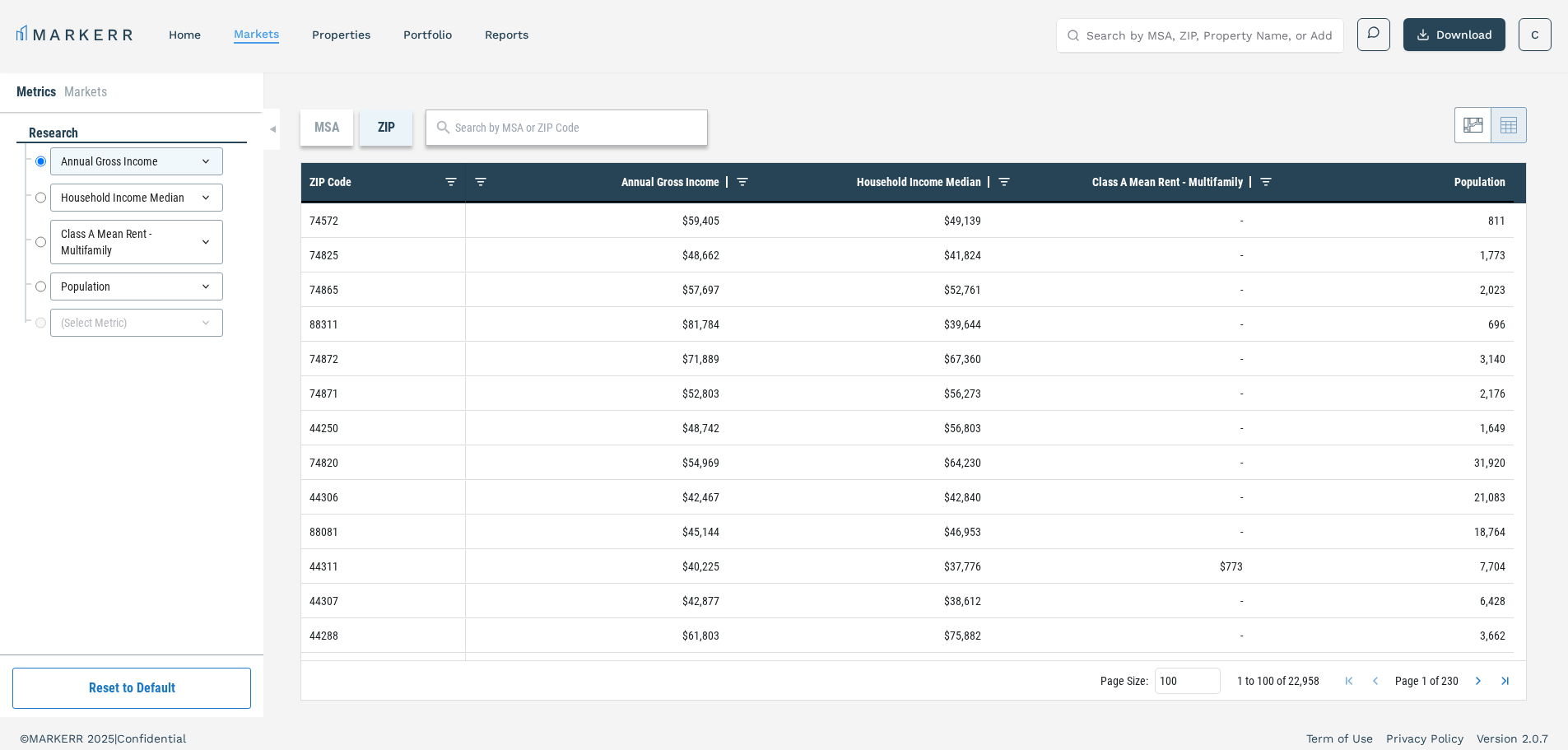
click at [582, 130] on input "text" at bounding box center [576, 127] width 244 height 17
click at [531, 158] on div "77056, [GEOGRAPHIC_DATA], [US_STATE]" at bounding box center [534, 163] width 192 height 17
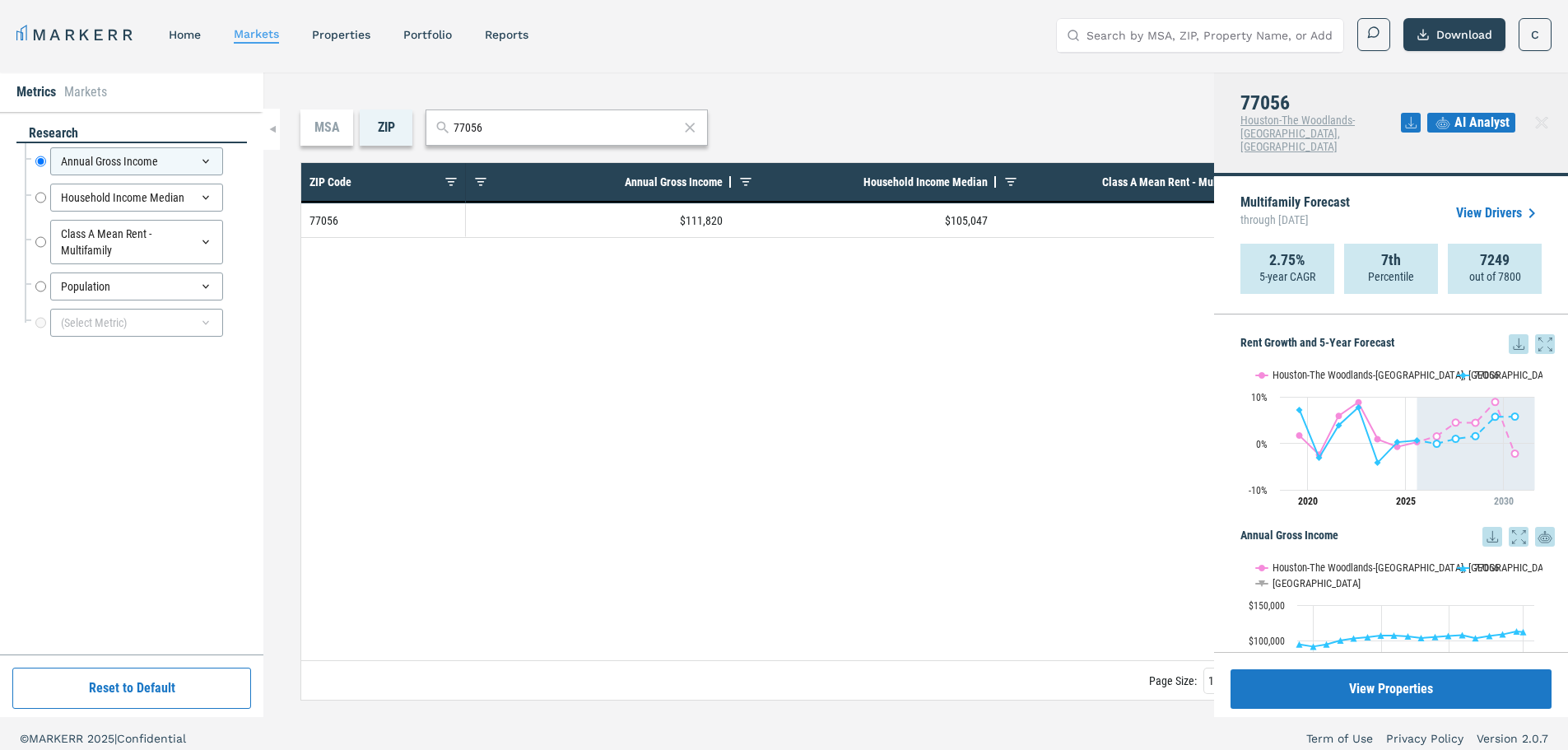
click at [1545, 117] on icon at bounding box center [1542, 123] width 20 height 20
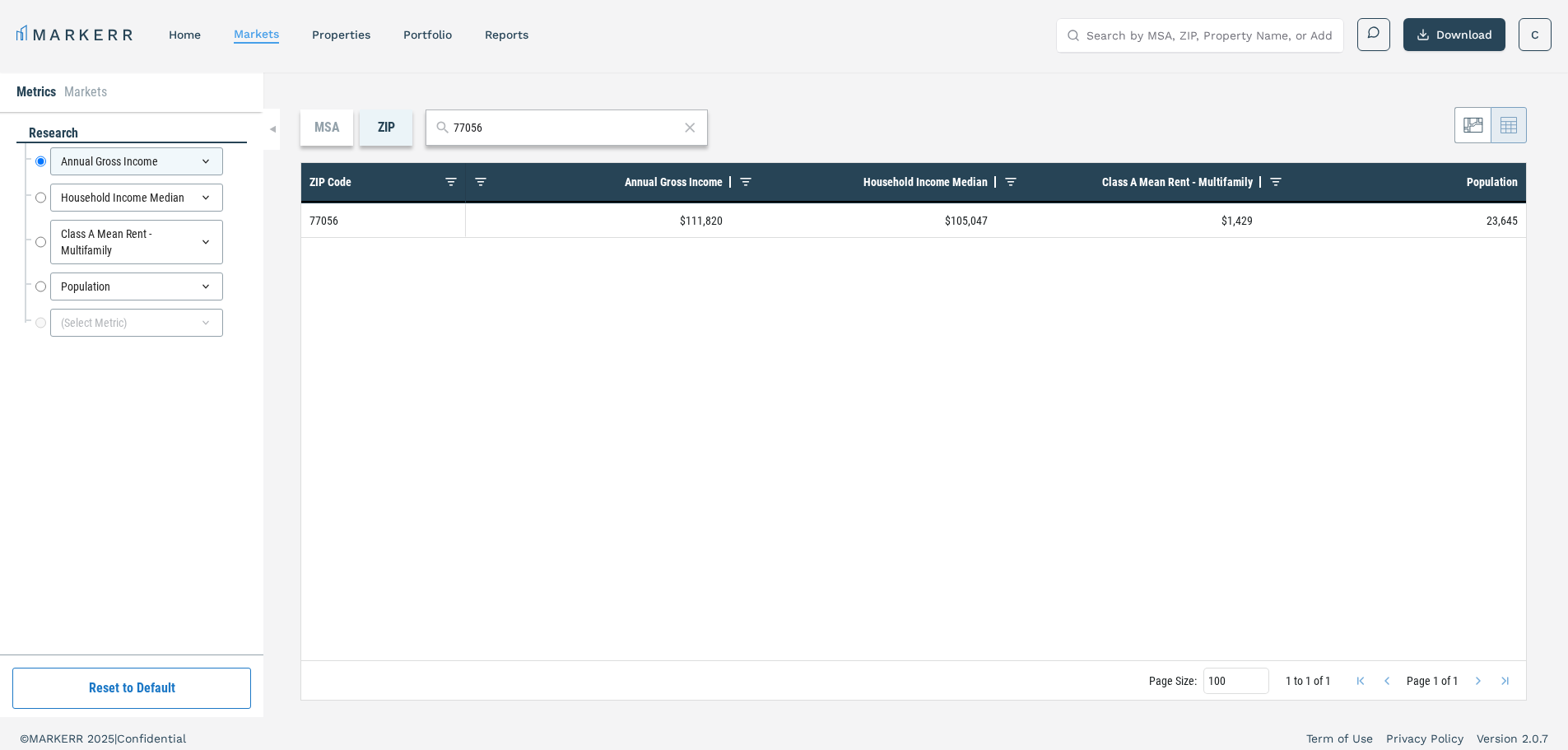
click at [1079, 268] on div "$111,820 $105,047 $1,429 23,645" at bounding box center [996, 431] width 1060 height 457
drag, startPoint x: 490, startPoint y: 130, endPoint x: 434, endPoint y: 129, distance: 56.0
click at [434, 129] on div "77056" at bounding box center [566, 127] width 283 height 36
type input "85254"
click at [492, 163] on div "85254, [GEOGRAPHIC_DATA], [US_STATE]" at bounding box center [534, 163] width 192 height 17
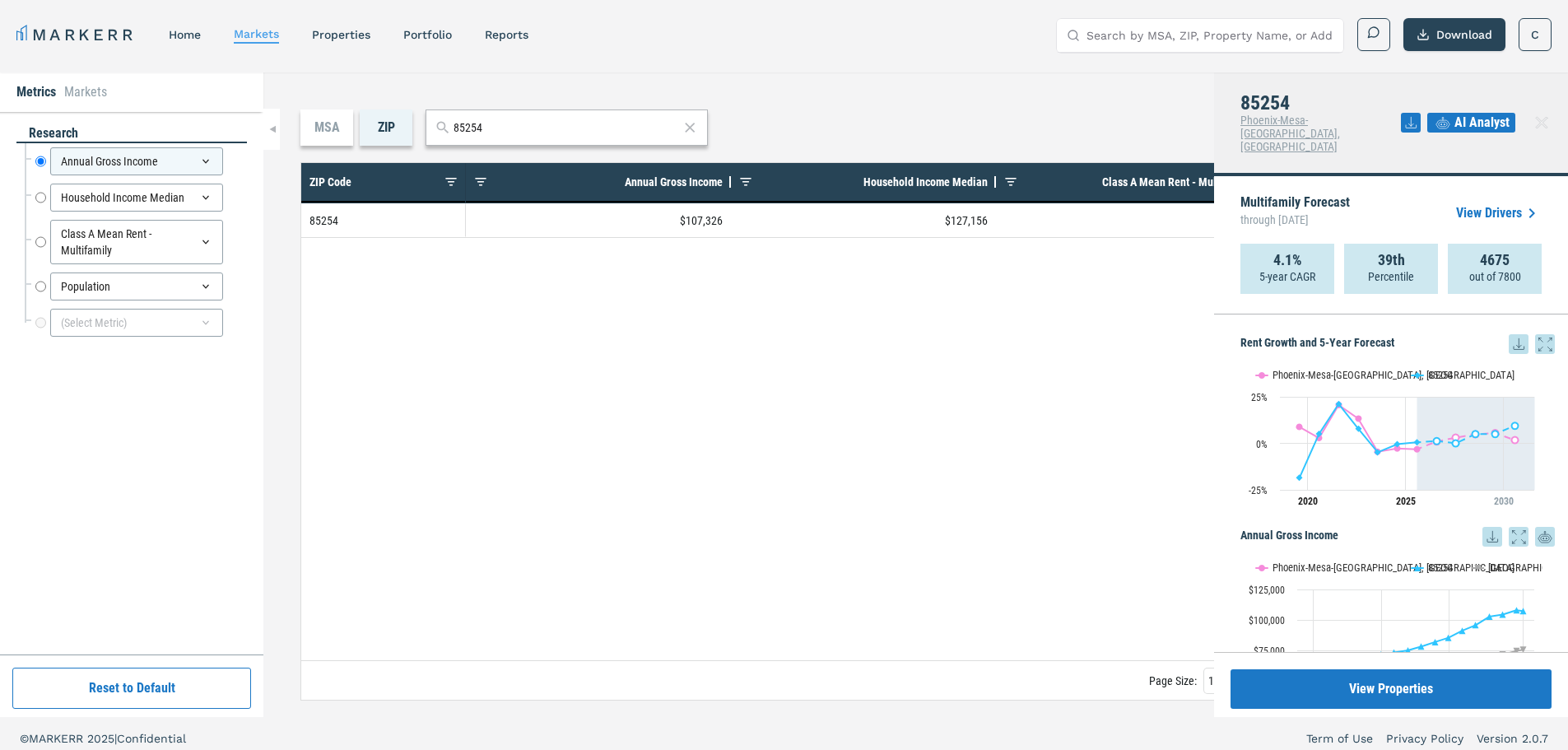
click at [1537, 113] on icon at bounding box center [1542, 123] width 20 height 20
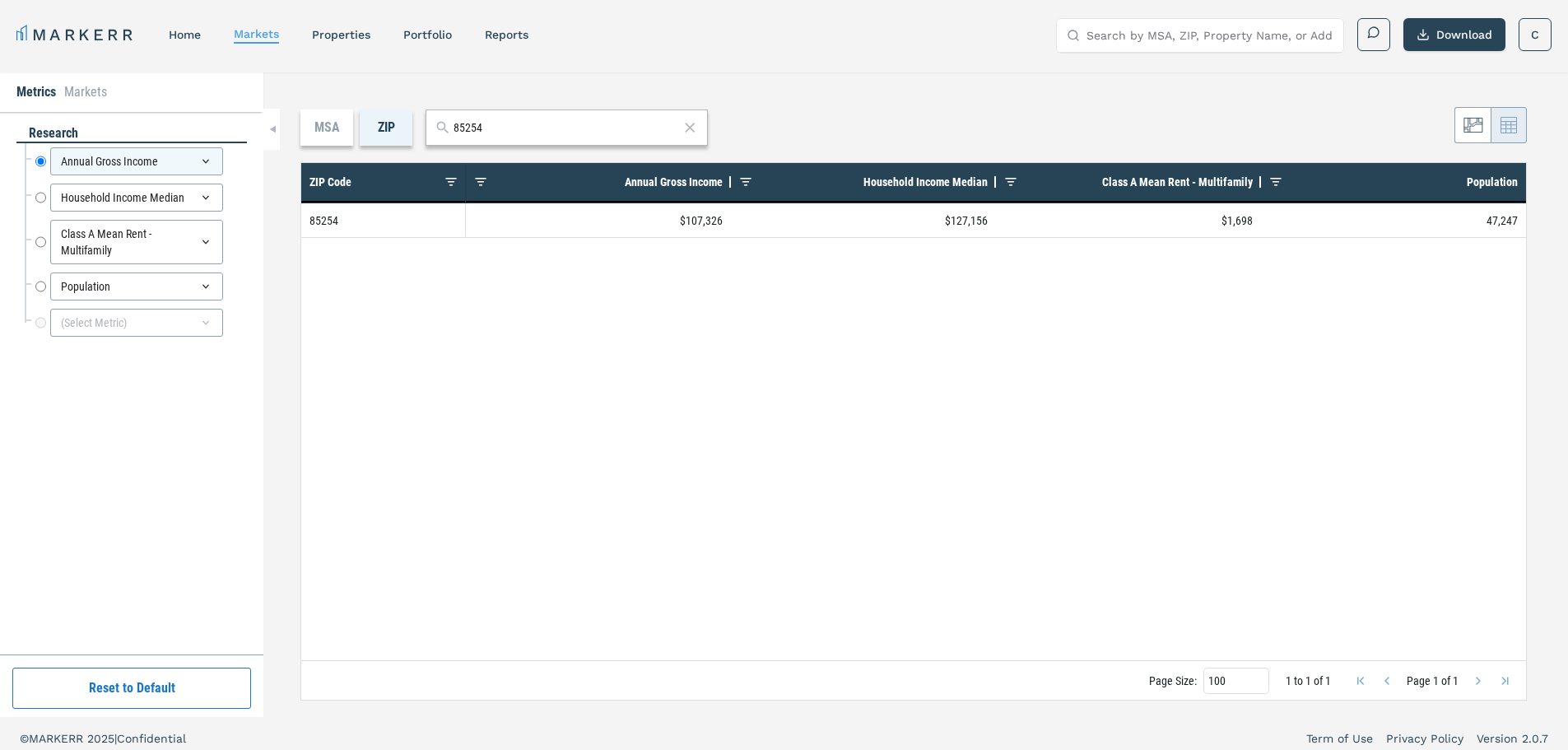
click at [686, 125] on icon at bounding box center [690, 127] width 17 height 20
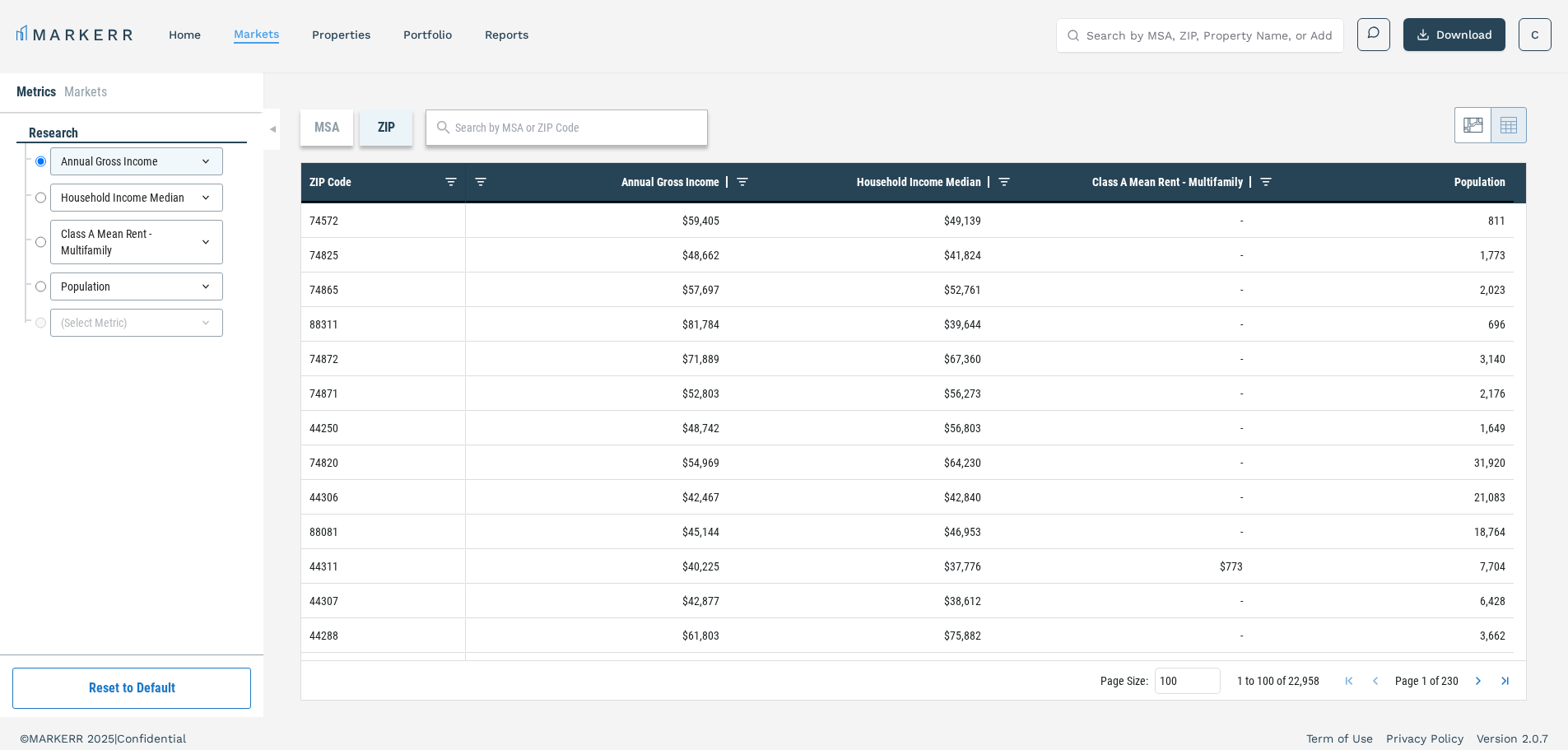
drag, startPoint x: 1439, startPoint y: 40, endPoint x: 1563, endPoint y: 548, distance: 522.9
click at [1438, 40] on button "Download" at bounding box center [1455, 34] width 103 height 33
click at [145, 199] on div "Household Income Median" at bounding box center [136, 197] width 173 height 28
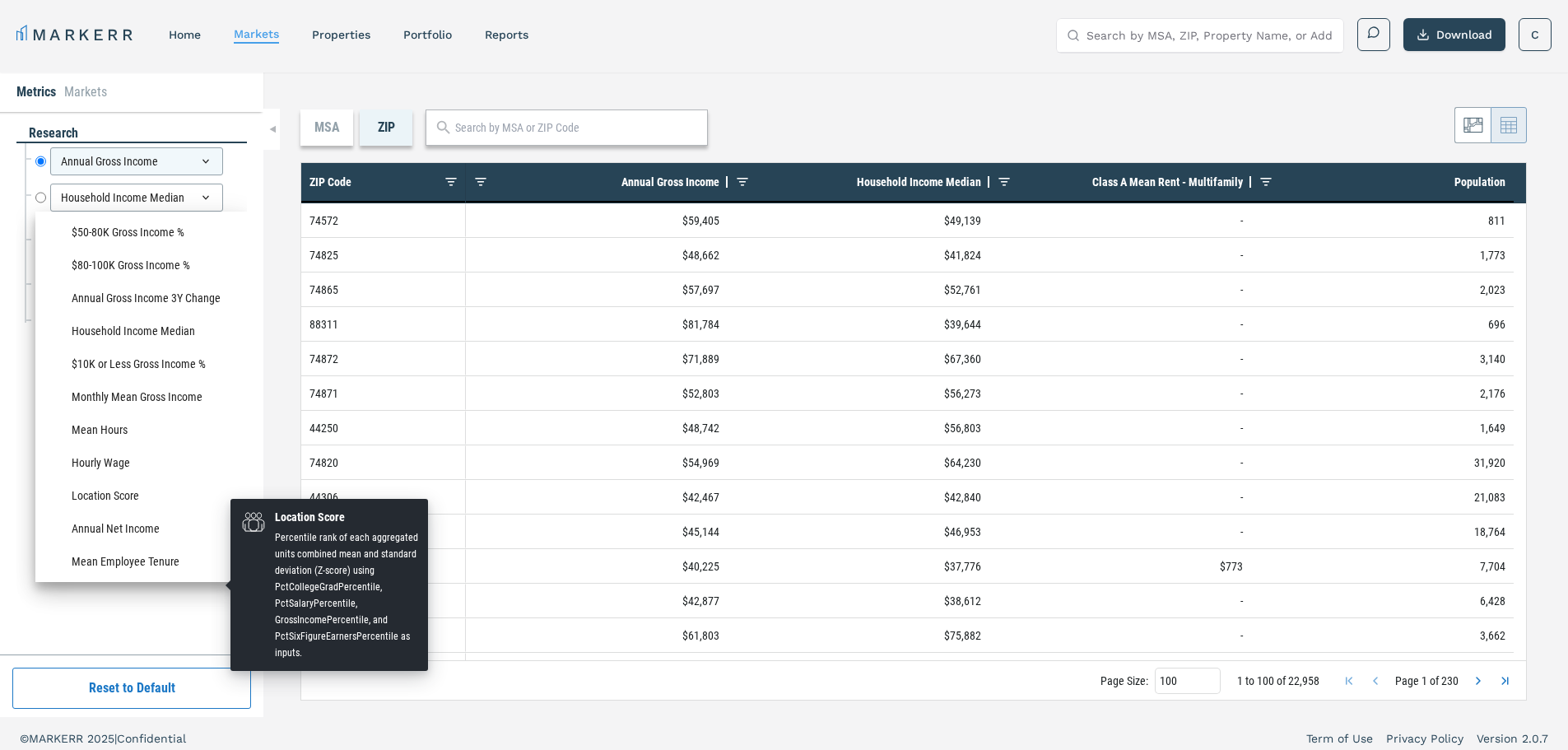
scroll to position [1152, 0]
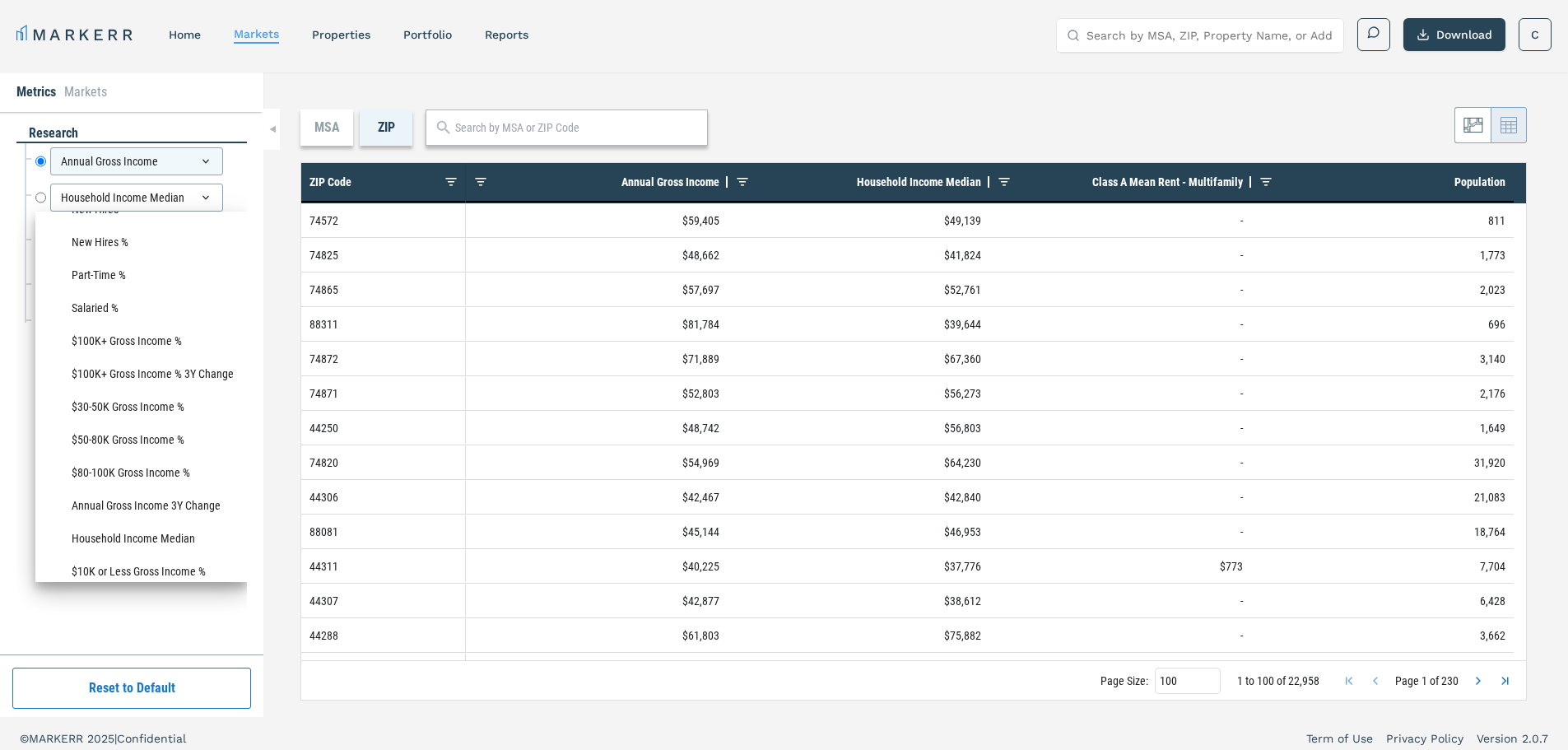
click at [1015, 104] on div "MSA ZIP 1 to 100 of 22,958. Page 1 of 230 Drag here to set row groups Drag here…" at bounding box center [916, 394] width 1304 height 644
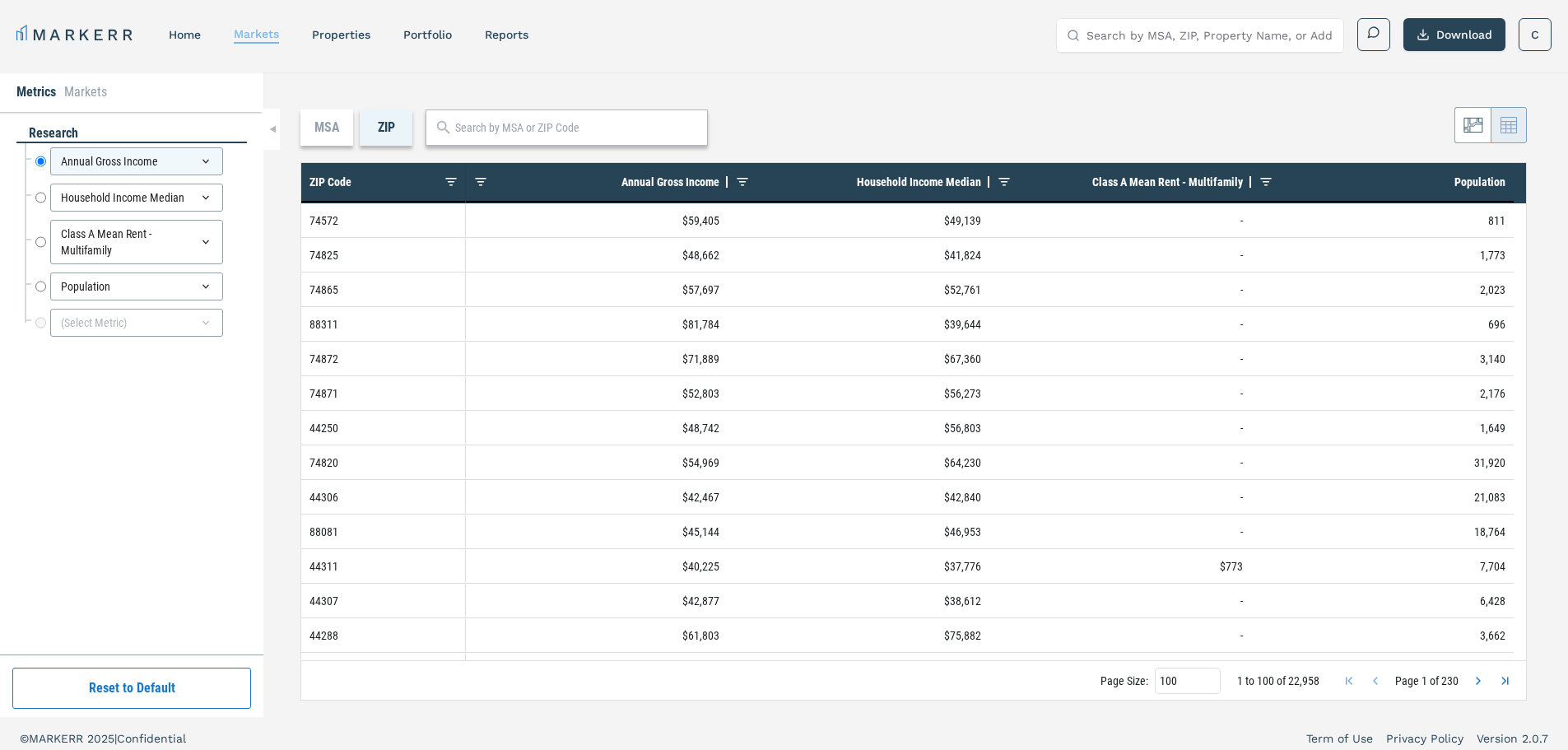
click at [254, 36] on link "markets" at bounding box center [256, 33] width 45 height 13
click at [253, 36] on link "markets" at bounding box center [256, 33] width 45 height 13
click at [187, 37] on link "home" at bounding box center [184, 34] width 32 height 13
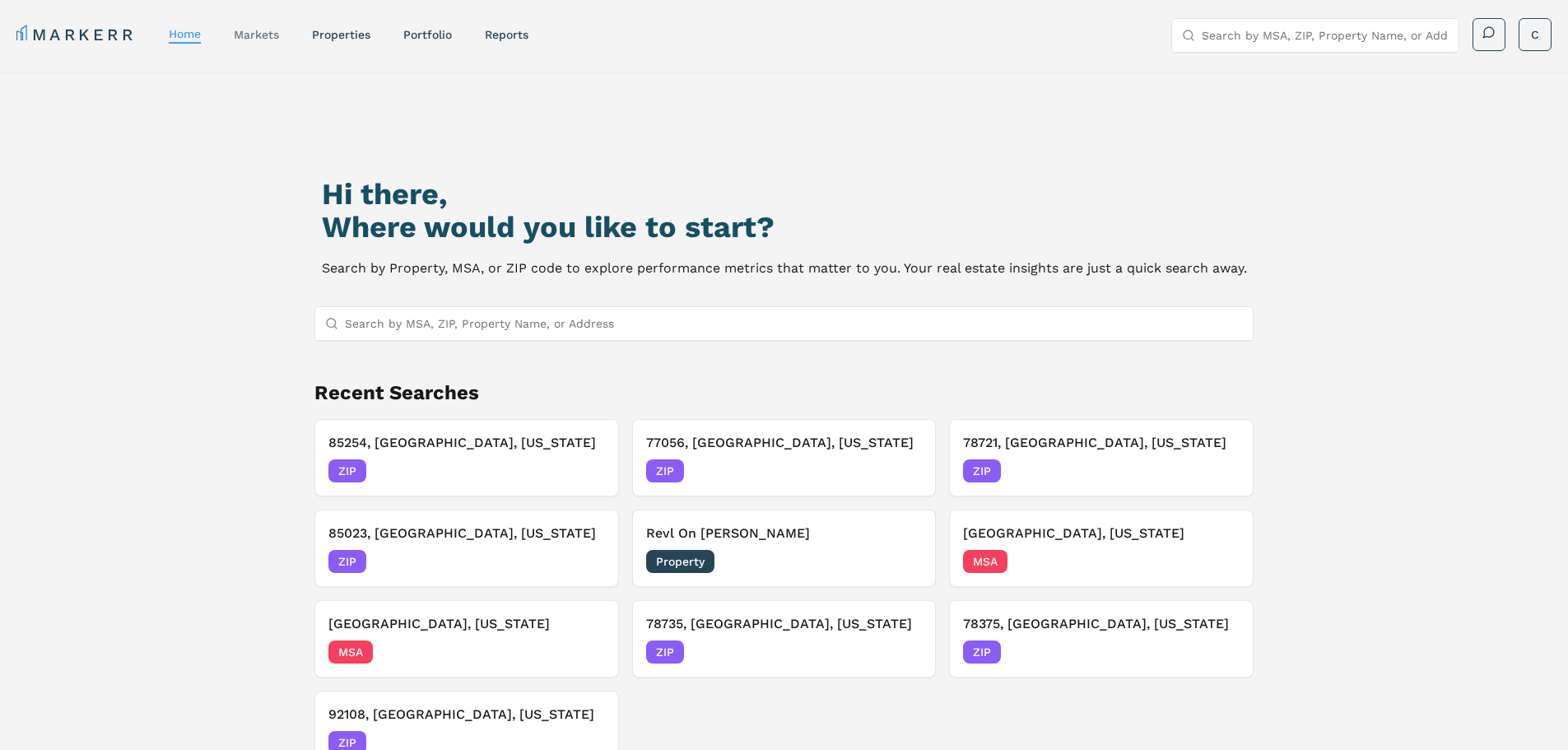
click at [252, 30] on link "markets" at bounding box center [256, 34] width 45 height 13
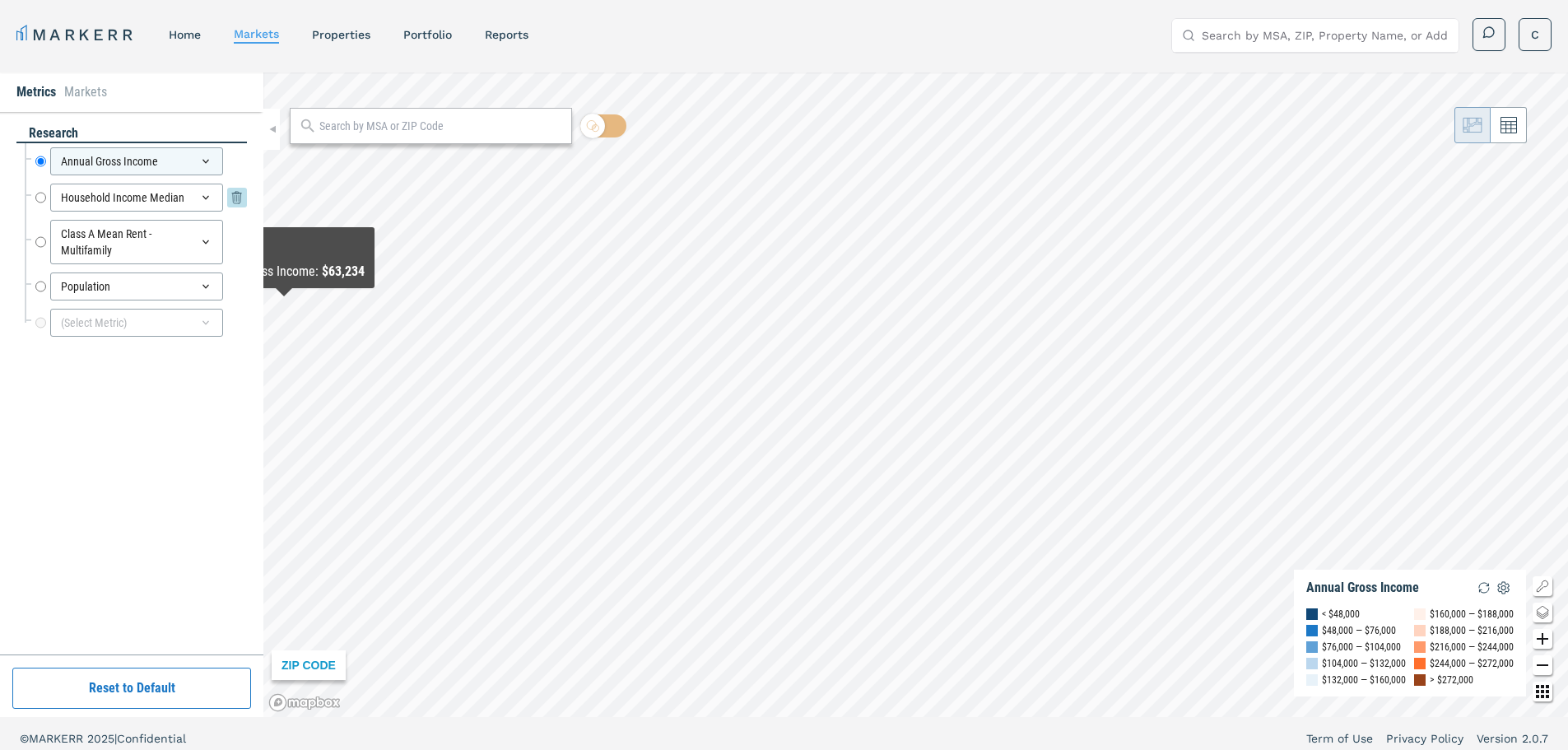
click at [40, 197] on input "Household Income Median" at bounding box center [41, 197] width 11 height 28
radio input "false"
radio input "true"
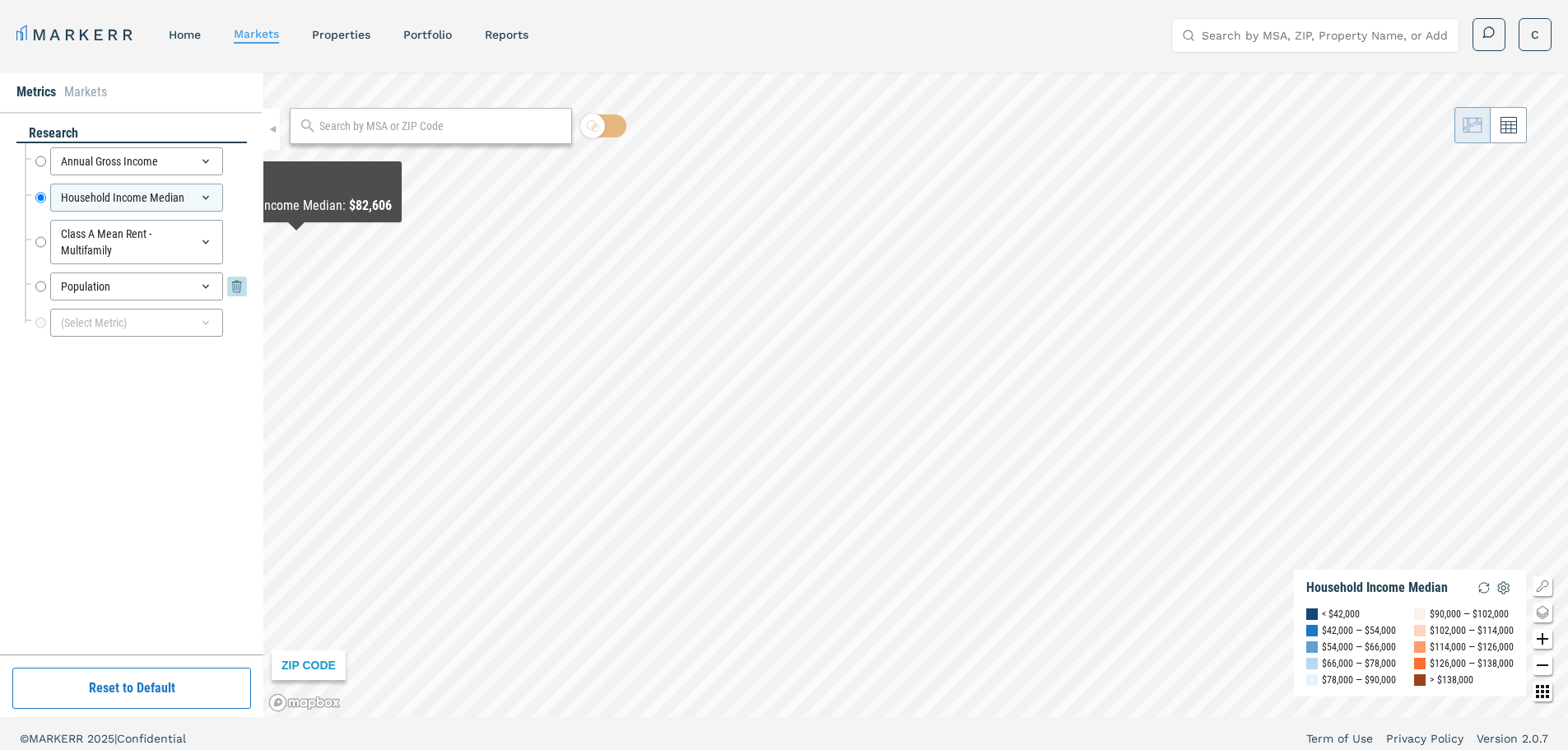
click at [211, 289] on icon at bounding box center [205, 286] width 13 height 13
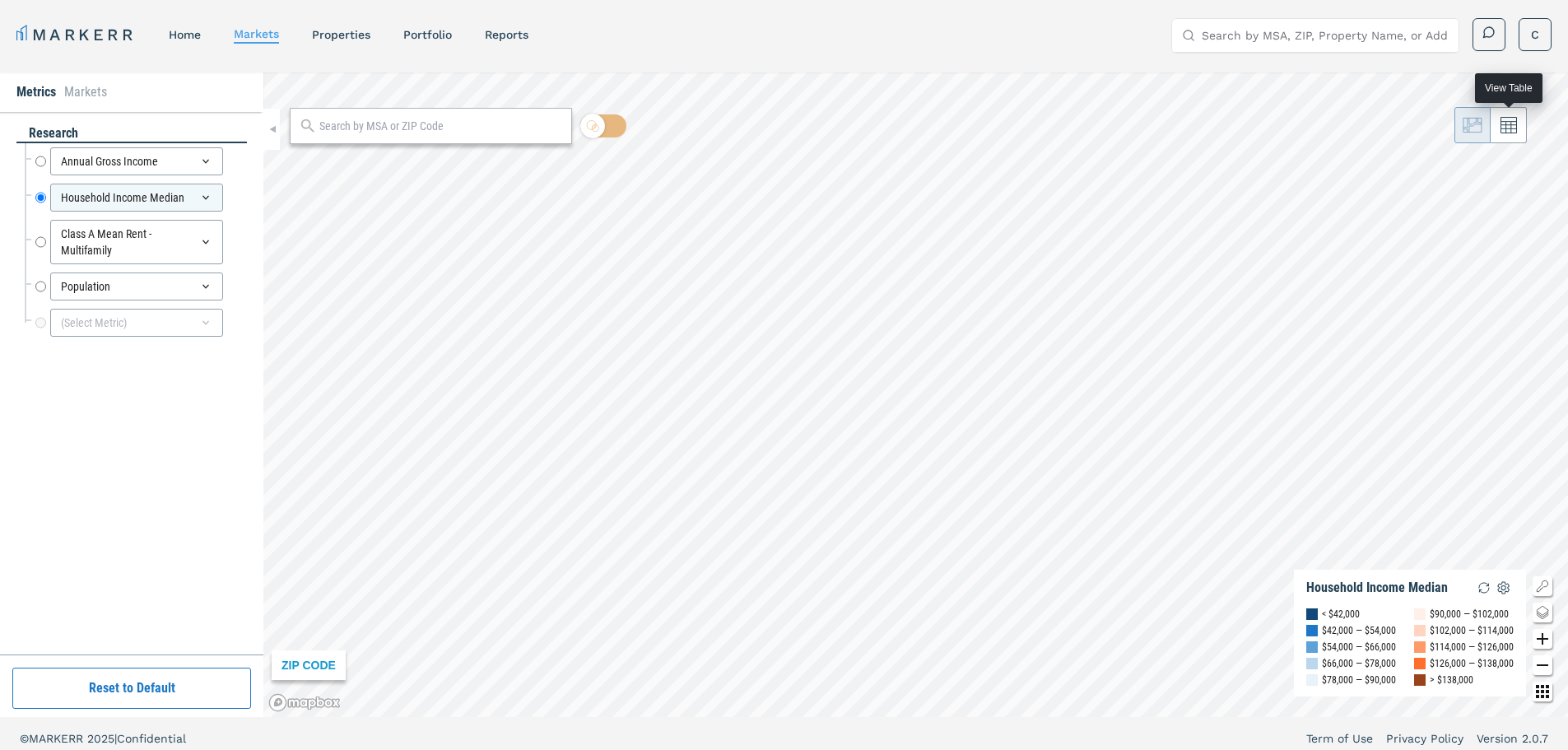
click at [1512, 135] on button at bounding box center [1508, 125] width 36 height 36
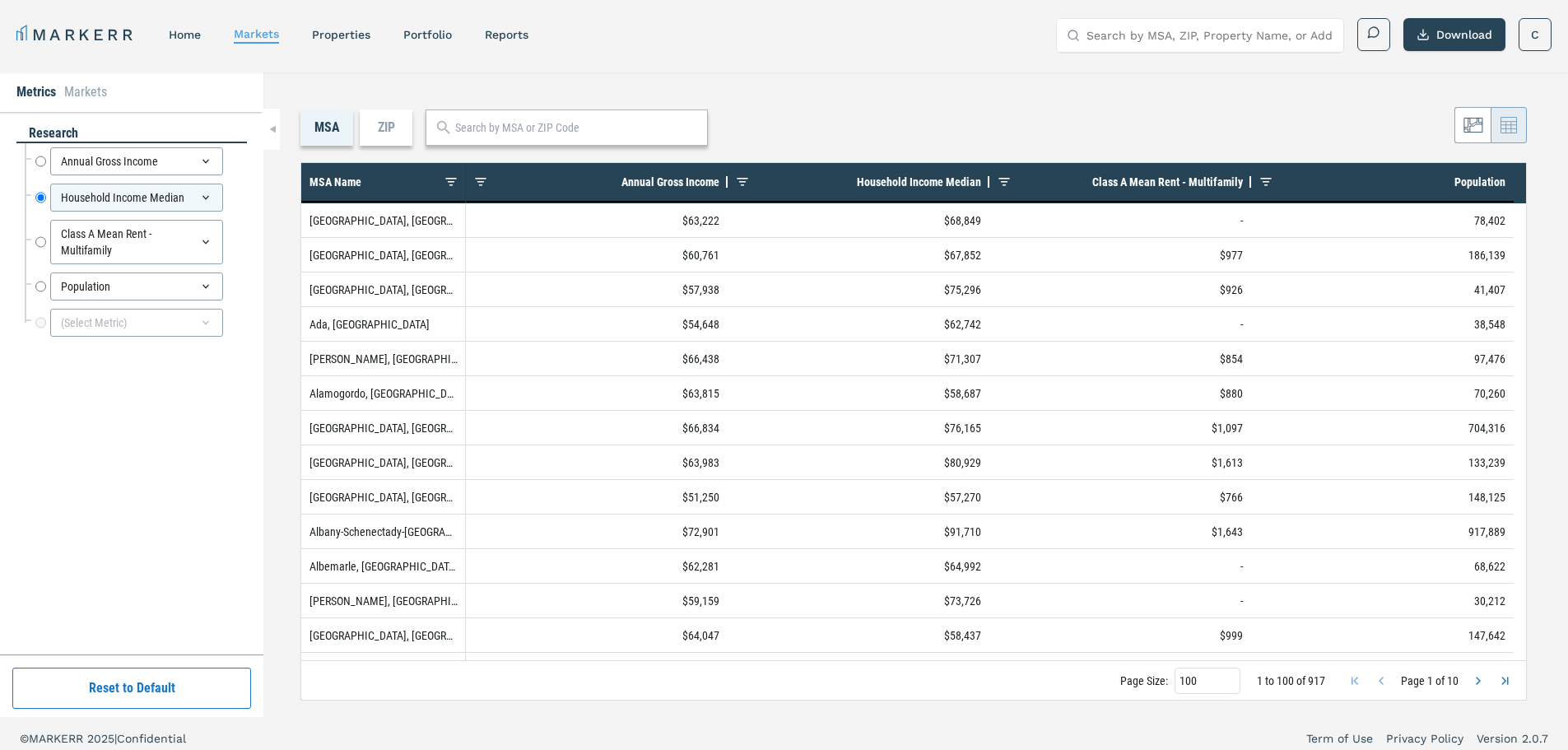
click at [392, 130] on div "ZIP" at bounding box center [385, 127] width 53 height 36
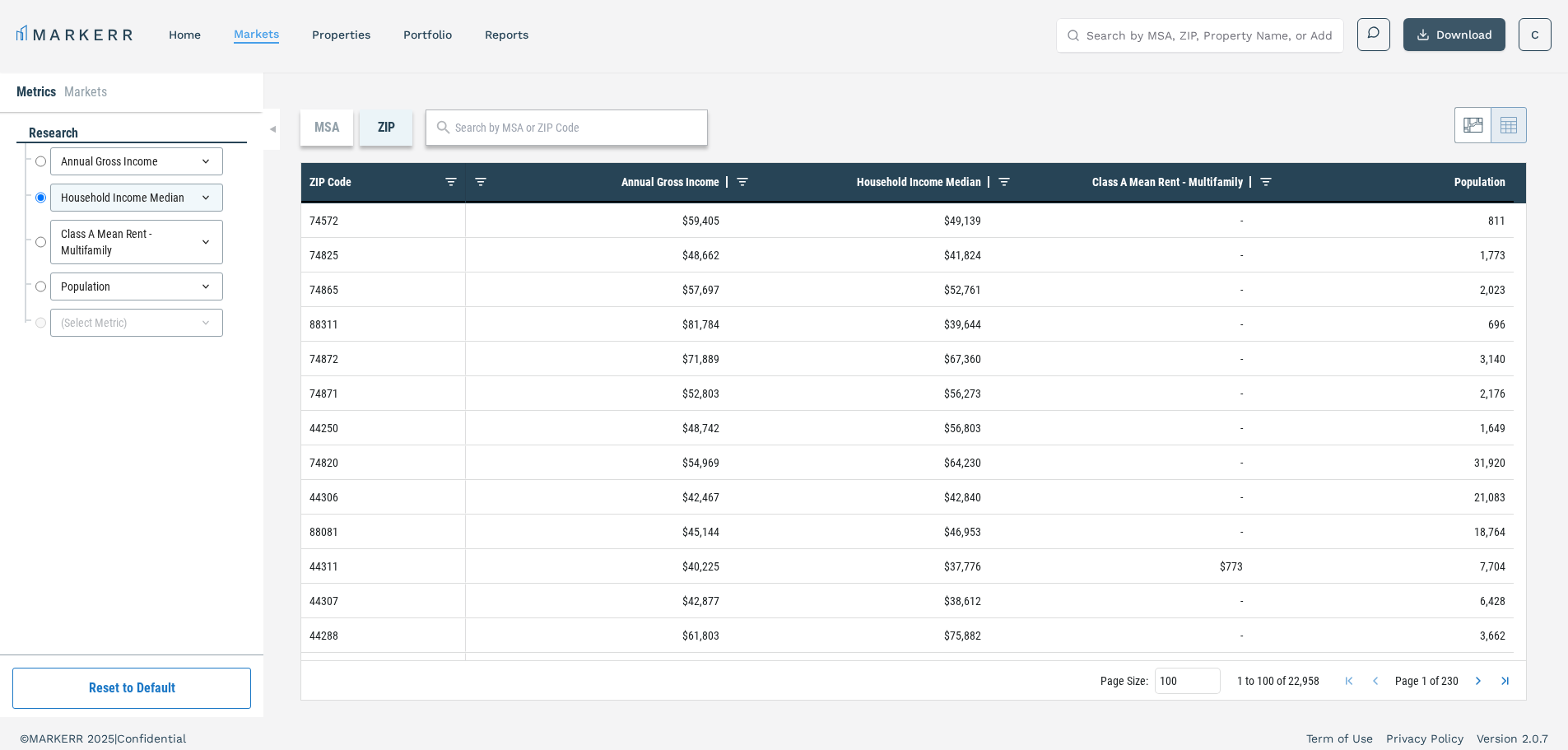
click at [1452, 42] on button "Download" at bounding box center [1455, 34] width 103 height 33
